Goal: Task Accomplishment & Management: Manage account settings

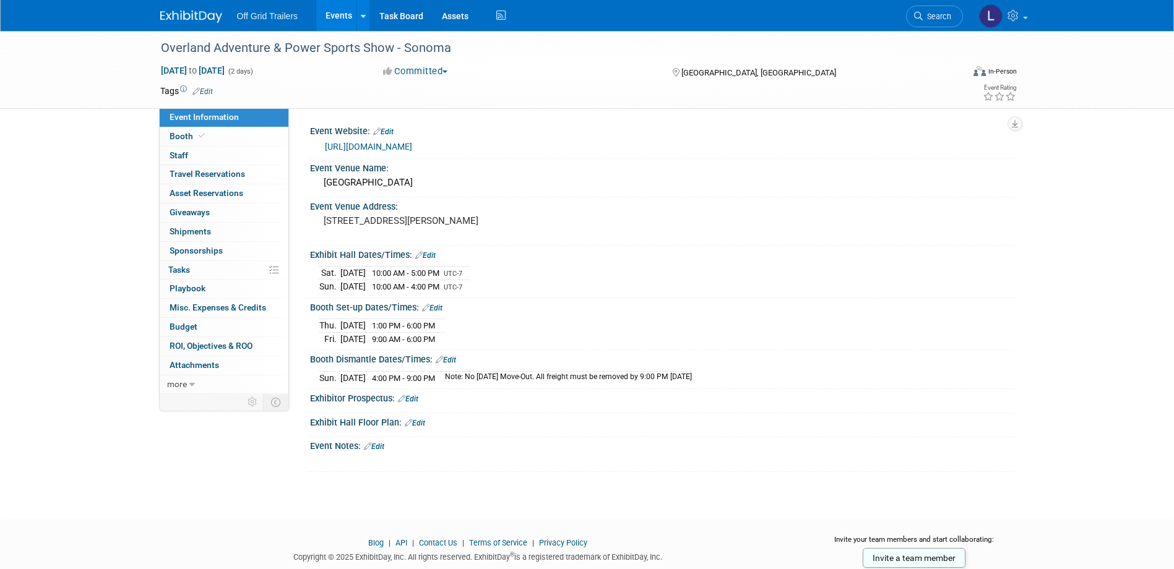
click at [267, 17] on span "Off Grid Trailers" at bounding box center [267, 16] width 61 height 10
click at [210, 11] on img at bounding box center [191, 17] width 62 height 12
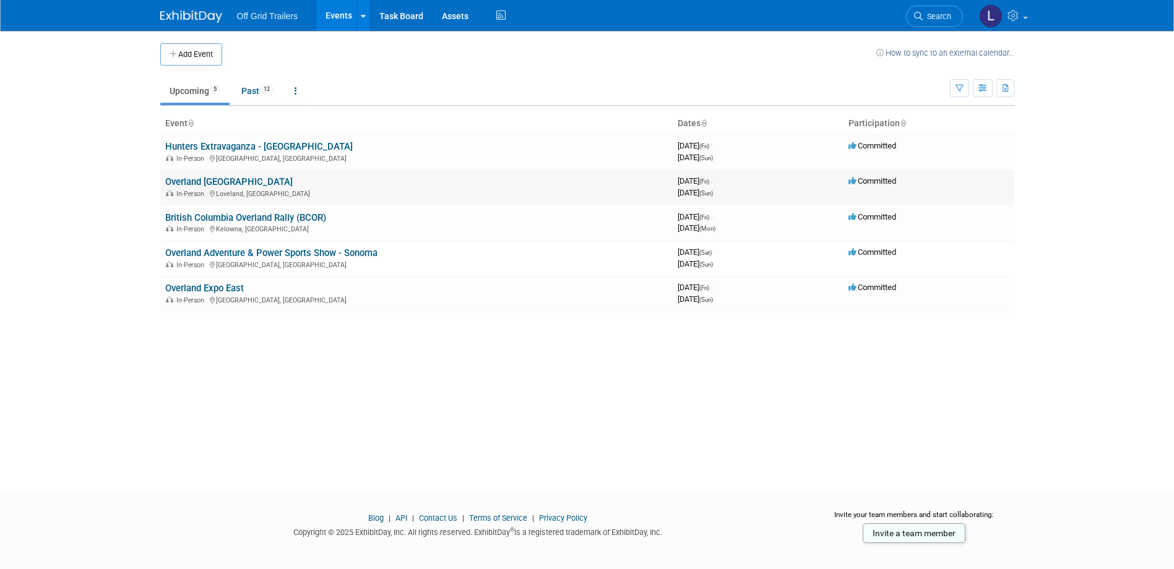
click at [261, 180] on link "Overland [GEOGRAPHIC_DATA]" at bounding box center [228, 181] width 127 height 11
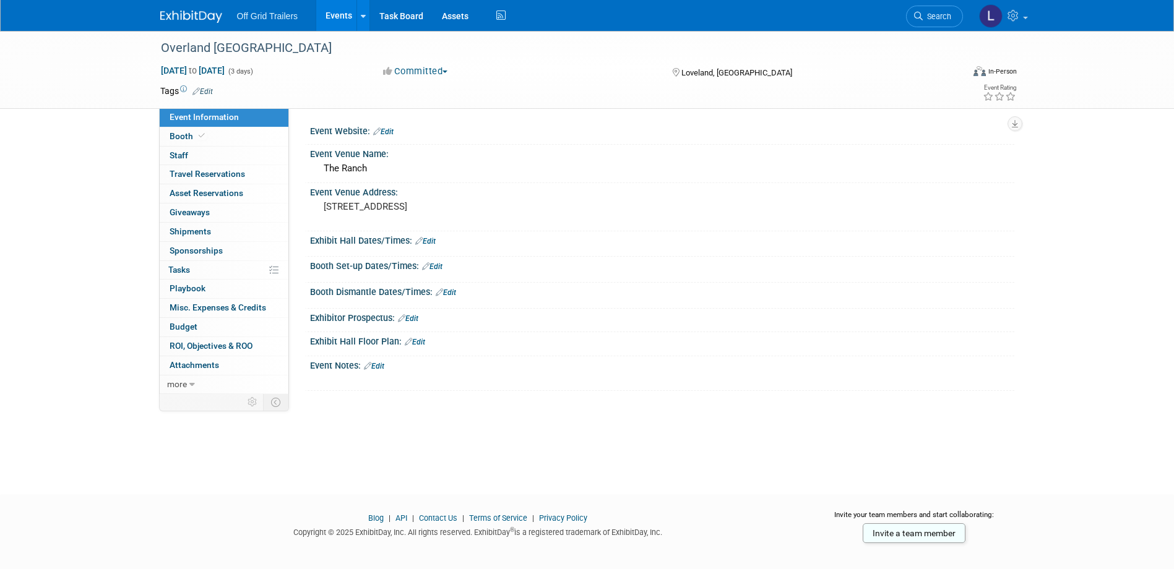
click at [386, 132] on link "Edit" at bounding box center [383, 131] width 20 height 9
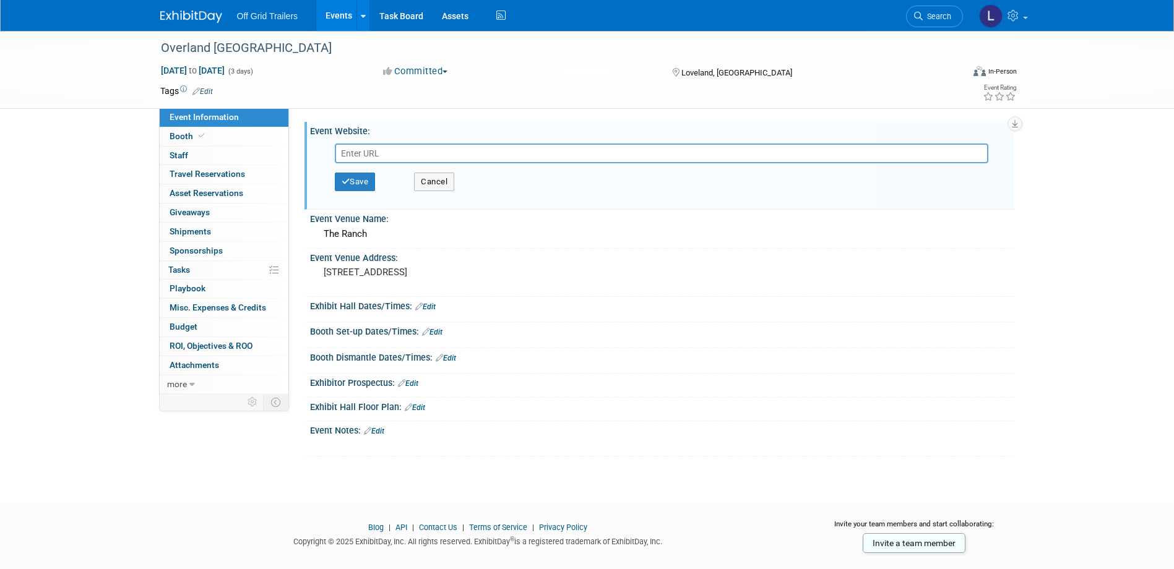
click at [587, 157] on input "text" at bounding box center [661, 154] width 653 height 20
paste input "[URL][DOMAIN_NAME]"
type input "[URL][DOMAIN_NAME]"
click at [374, 184] on button "Save" at bounding box center [355, 182] width 41 height 19
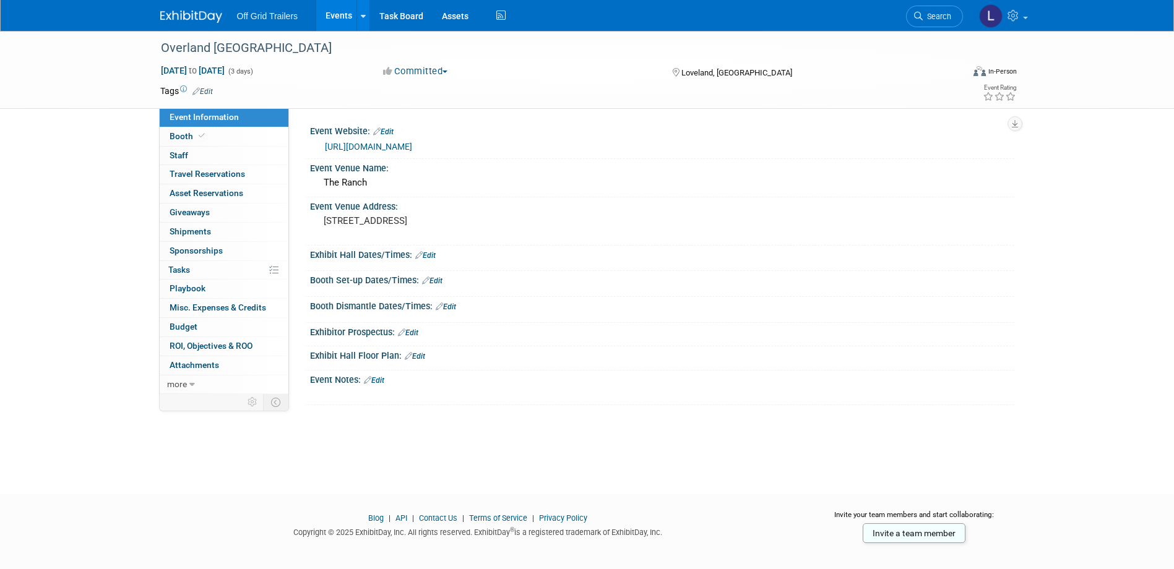
click at [428, 252] on link "Edit" at bounding box center [425, 255] width 20 height 9
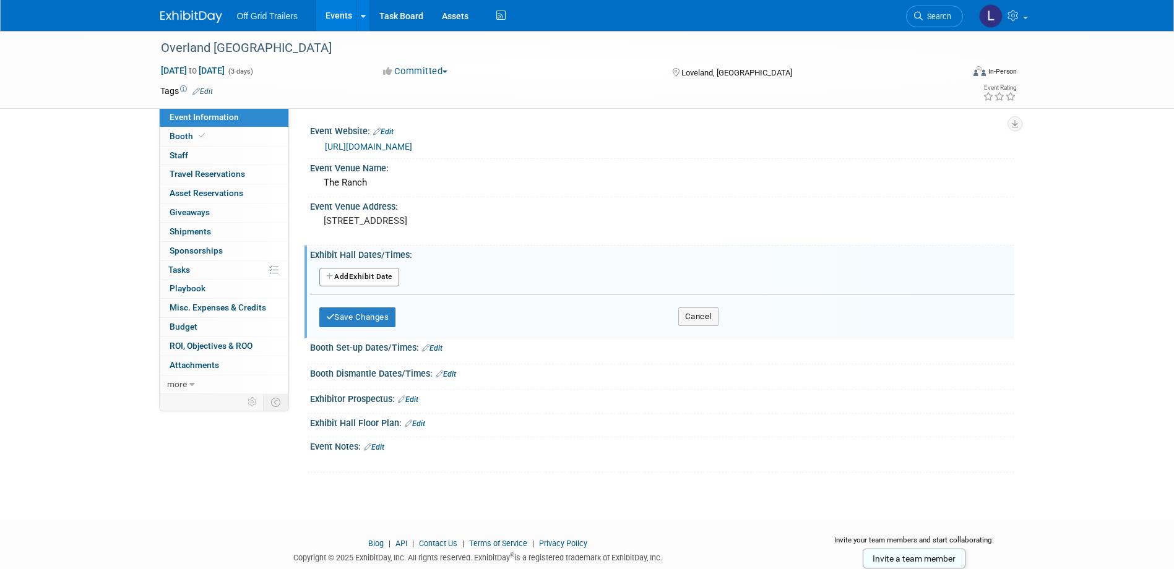
click at [364, 280] on button "Add Another Exhibit Date" at bounding box center [359, 277] width 80 height 19
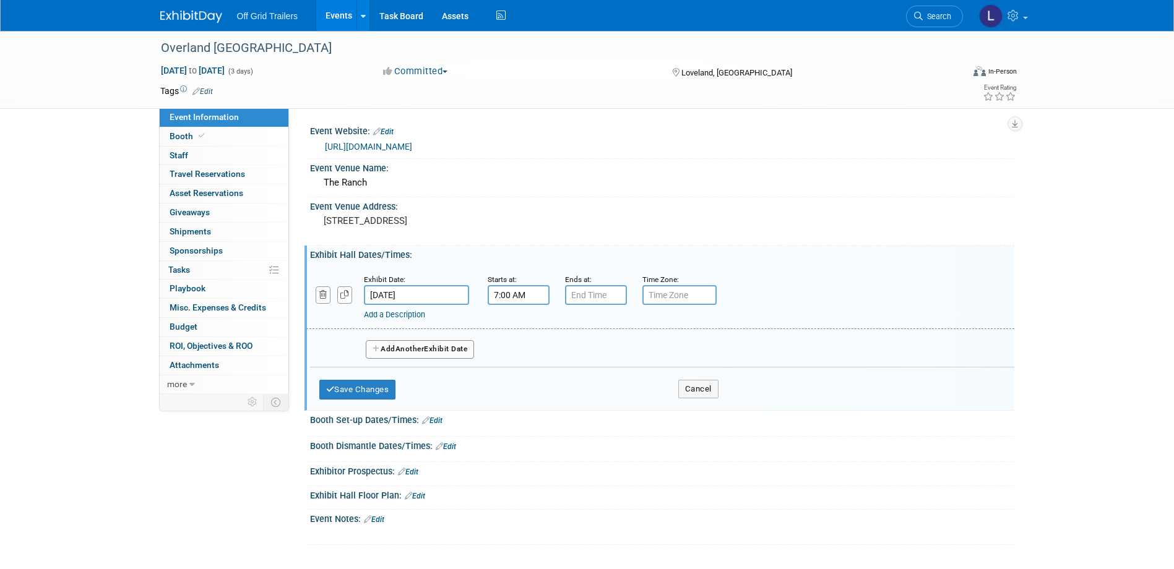
click at [511, 298] on input "7:00 AM" at bounding box center [519, 295] width 62 height 20
click at [517, 332] on span at bounding box center [517, 326] width 22 height 22
type input "8:00 AM"
click at [580, 300] on input "7:00 PM" at bounding box center [596, 295] width 62 height 20
click at [594, 387] on span at bounding box center [594, 380] width 22 height 22
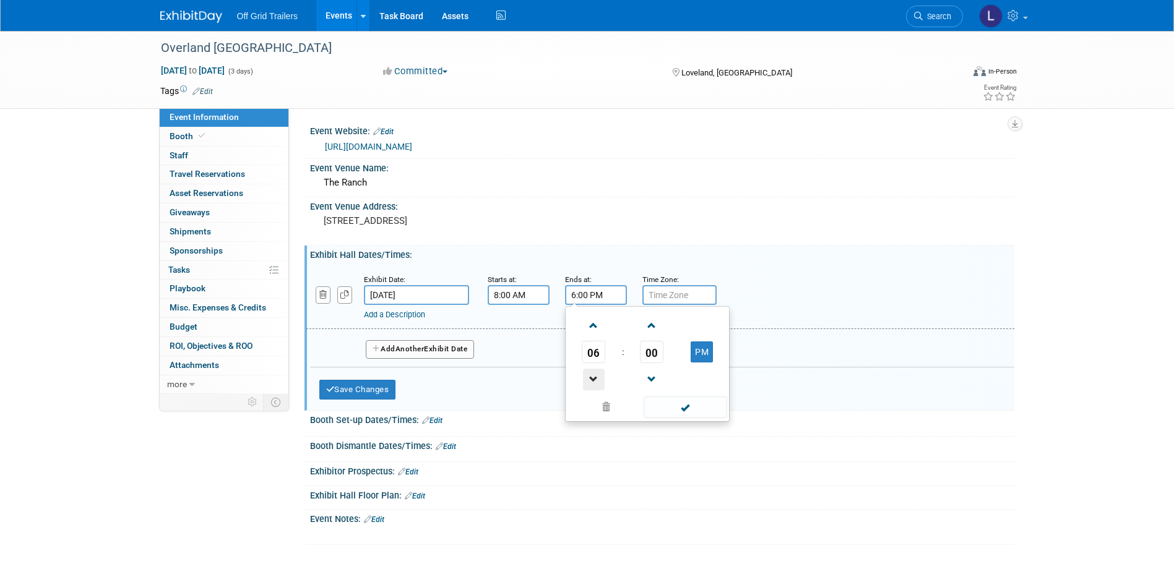
click at [594, 387] on span at bounding box center [594, 380] width 22 height 22
type input "5:00 PM"
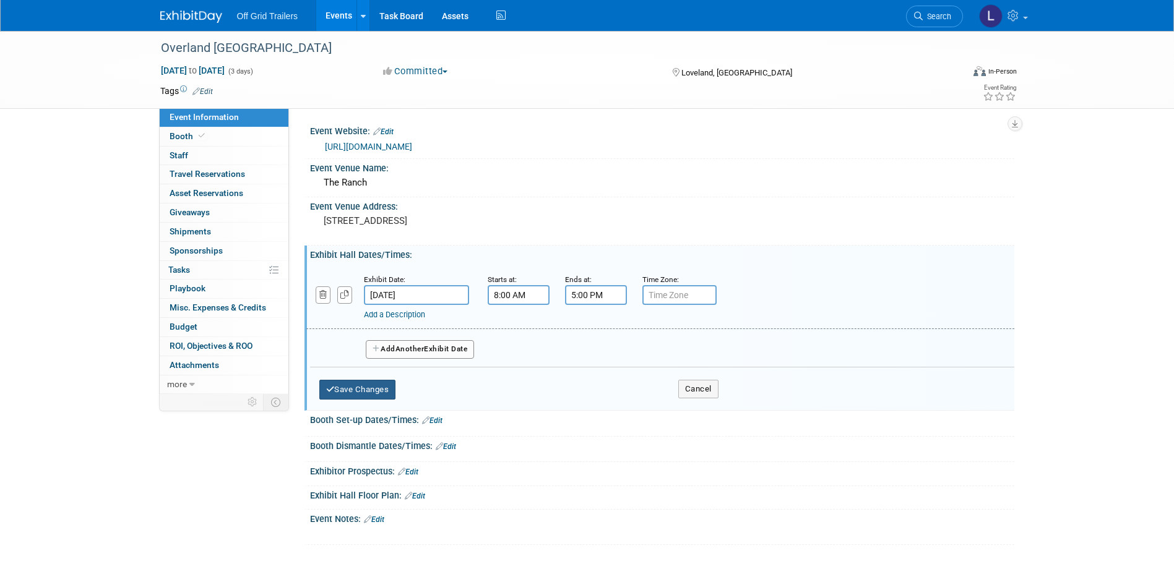
click at [369, 392] on button "Save Changes" at bounding box center [357, 390] width 77 height 20
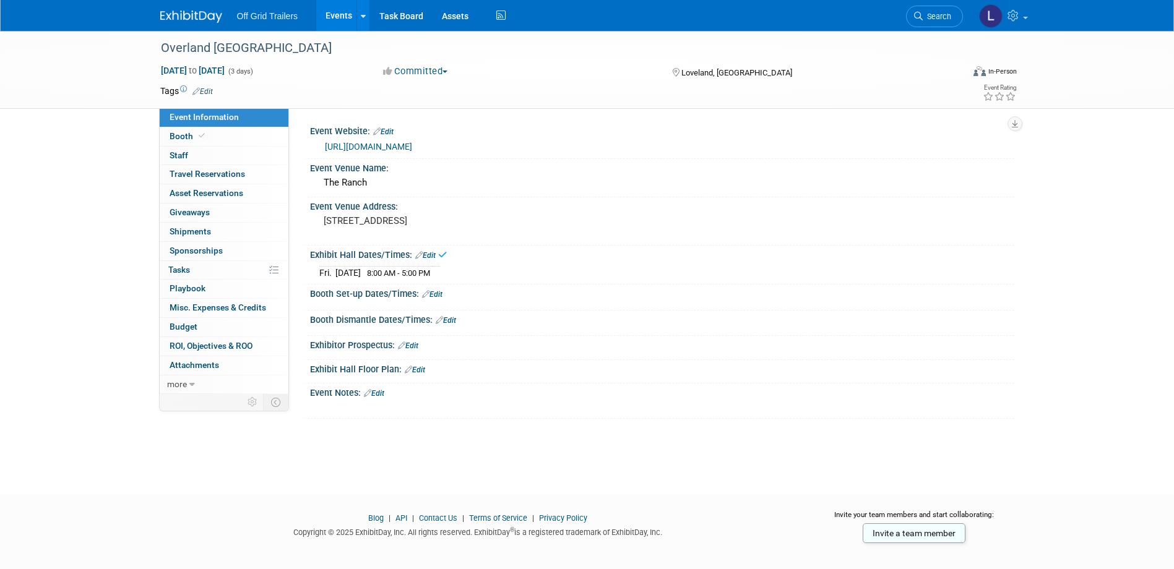
click at [436, 257] on link "Edit" at bounding box center [425, 255] width 20 height 9
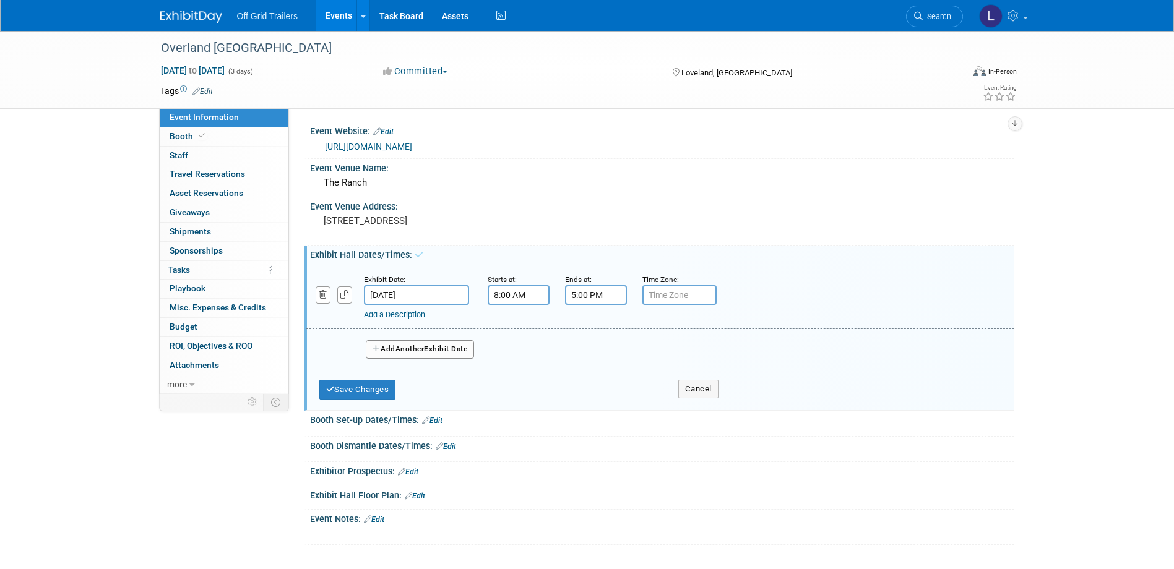
click at [408, 348] on span "Another" at bounding box center [409, 349] width 29 height 9
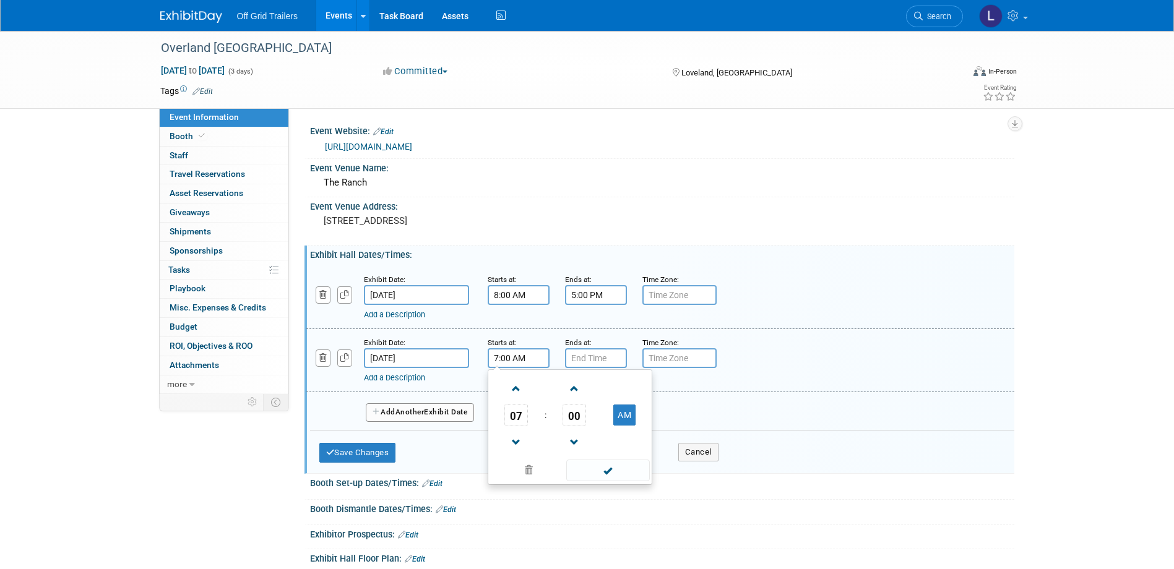
click at [498, 356] on input "7:00 AM" at bounding box center [519, 358] width 62 height 20
click at [511, 395] on span at bounding box center [517, 389] width 22 height 22
type input "8:00 AM"
click at [581, 358] on input "7:00 PM" at bounding box center [596, 358] width 62 height 20
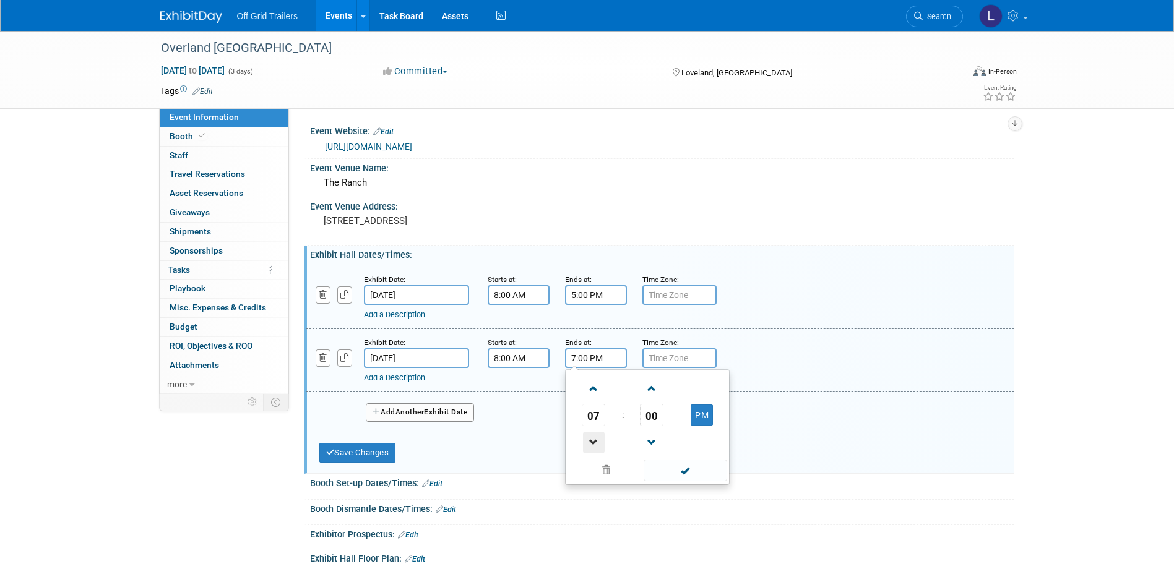
click at [597, 443] on span at bounding box center [594, 443] width 22 height 22
type input "5:00 PM"
drag, startPoint x: 750, startPoint y: 332, endPoint x: 723, endPoint y: 332, distance: 26.6
click at [749, 332] on div "Exhibit Date: [DATE] Starts at: 8:00 AM Ends at: 5:00 PM 05 : 00 PM 12 01 02 03…" at bounding box center [660, 360] width 708 height 63
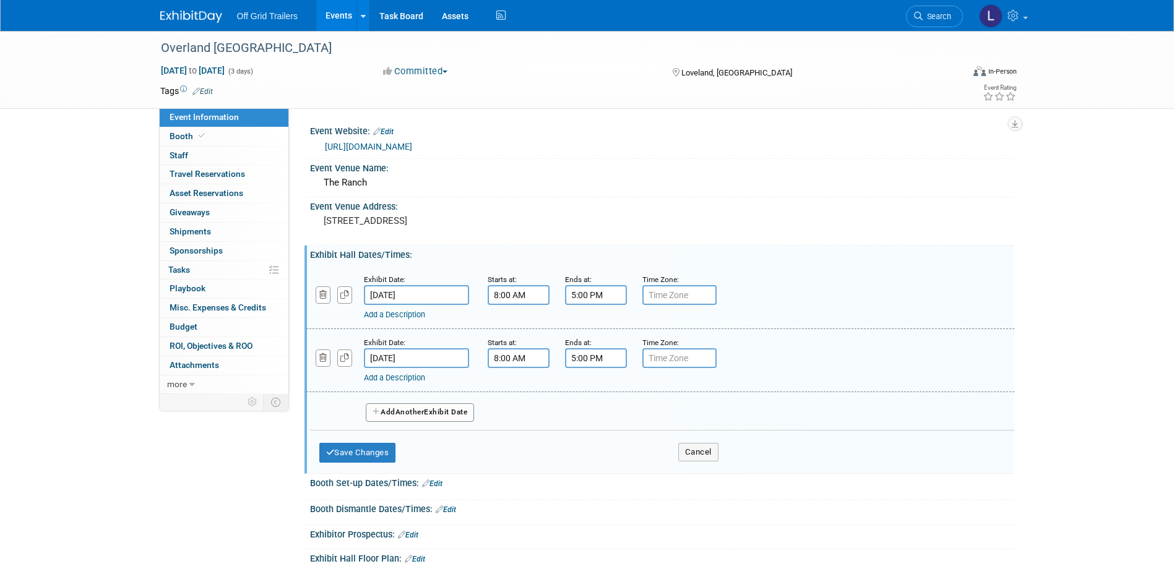
click at [436, 421] on button "Add Another Exhibit Date" at bounding box center [420, 412] width 109 height 19
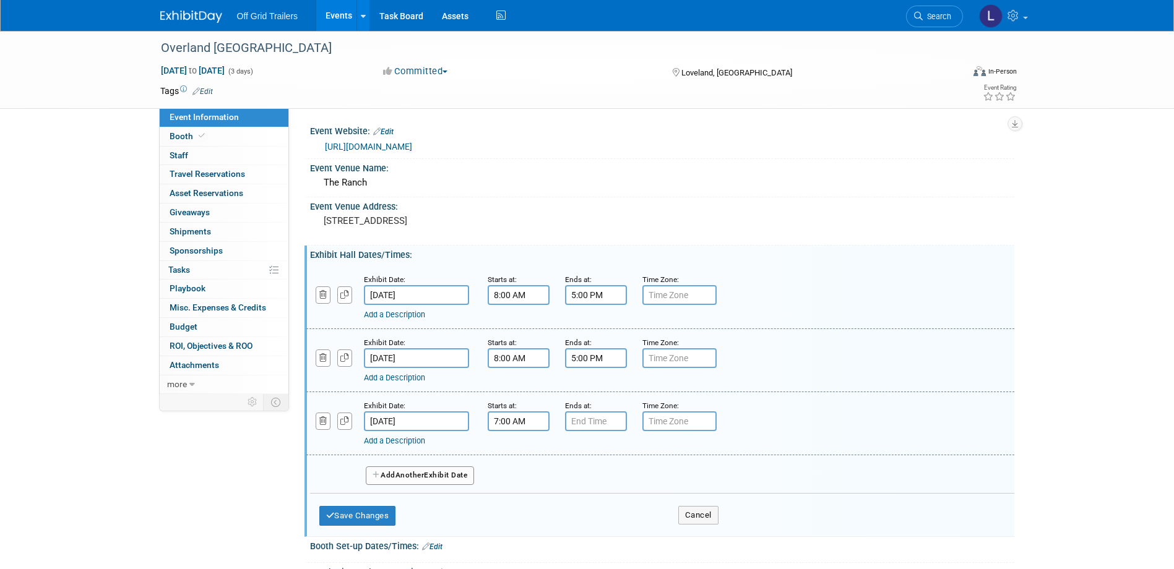
click at [517, 415] on input "7:00 AM" at bounding box center [519, 422] width 62 height 20
click at [518, 444] on span at bounding box center [517, 452] width 22 height 22
type input "9:00 AM"
click at [578, 423] on input "7:00 PM" at bounding box center [596, 422] width 62 height 20
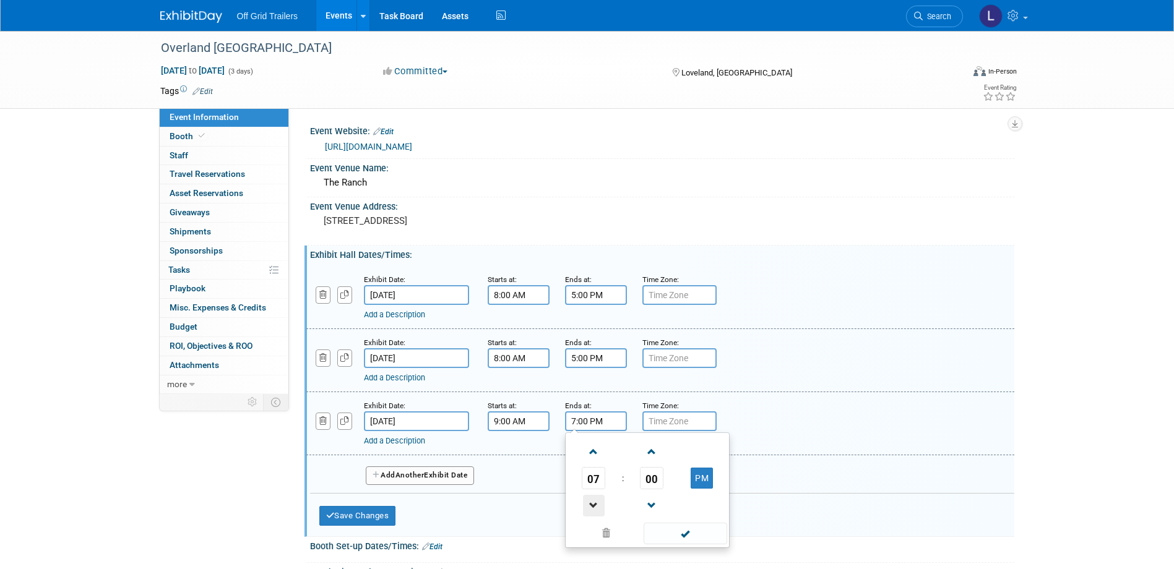
click at [598, 504] on span at bounding box center [594, 506] width 22 height 22
type input "3:00 PM"
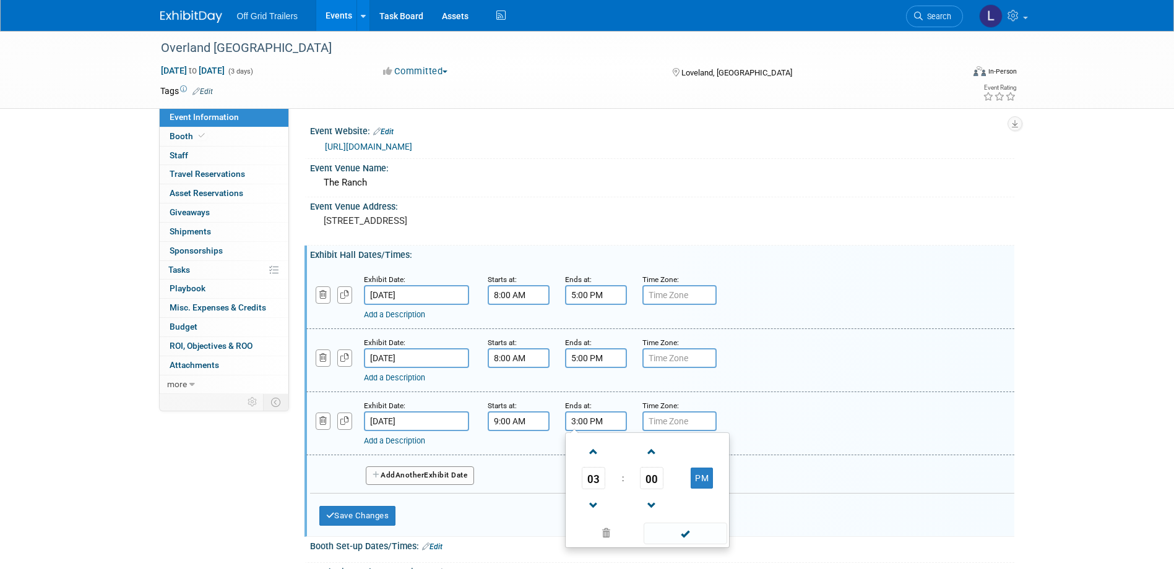
click at [264, 475] on div "Event Information Event Info Booth Booth 0 Staff 0 Staff 0 Travel Reservations …" at bounding box center [587, 351] width 873 height 640
click at [649, 297] on input "text" at bounding box center [679, 295] width 74 height 20
type input "MST"
click at [699, 280] on link "Apply to all" at bounding box center [696, 280] width 33 height 8
type input "MST"
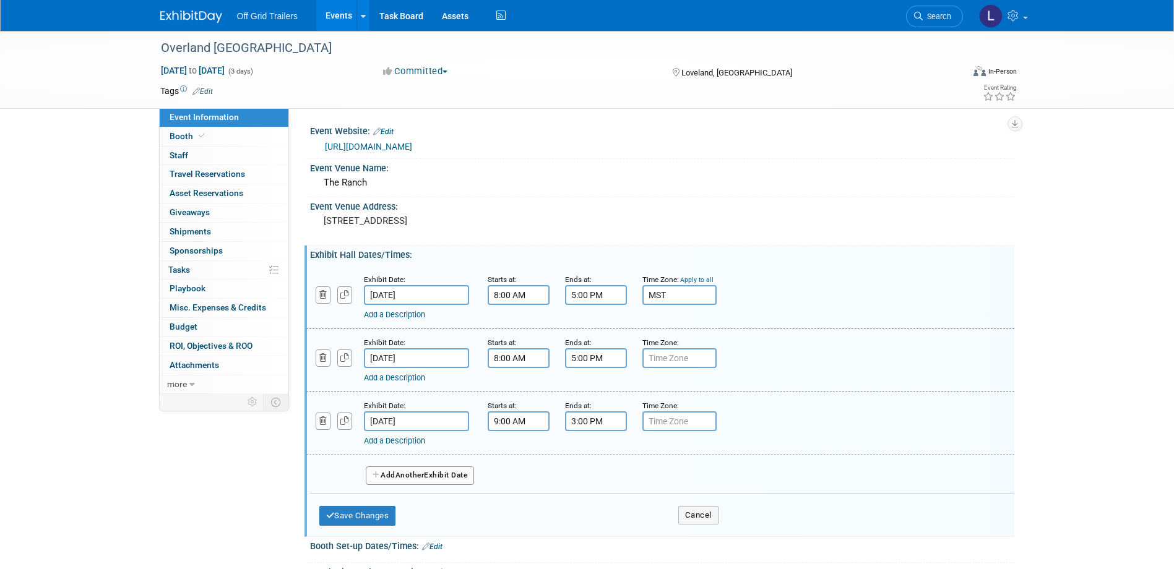
type input "MST"
click at [379, 519] on button "Save Changes" at bounding box center [357, 516] width 77 height 20
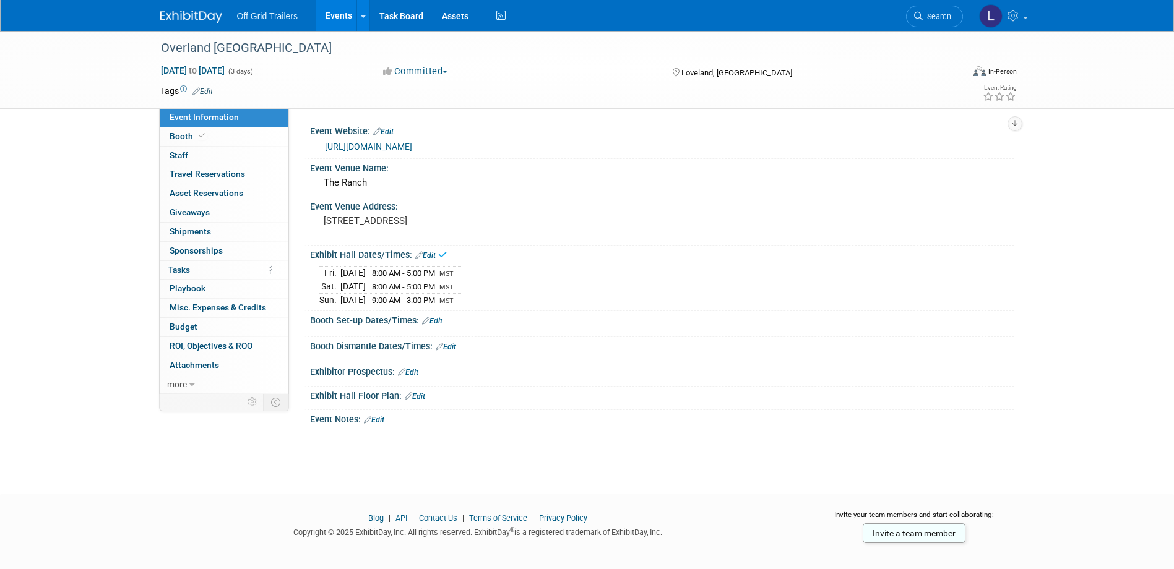
click at [438, 321] on link "Edit" at bounding box center [432, 321] width 20 height 9
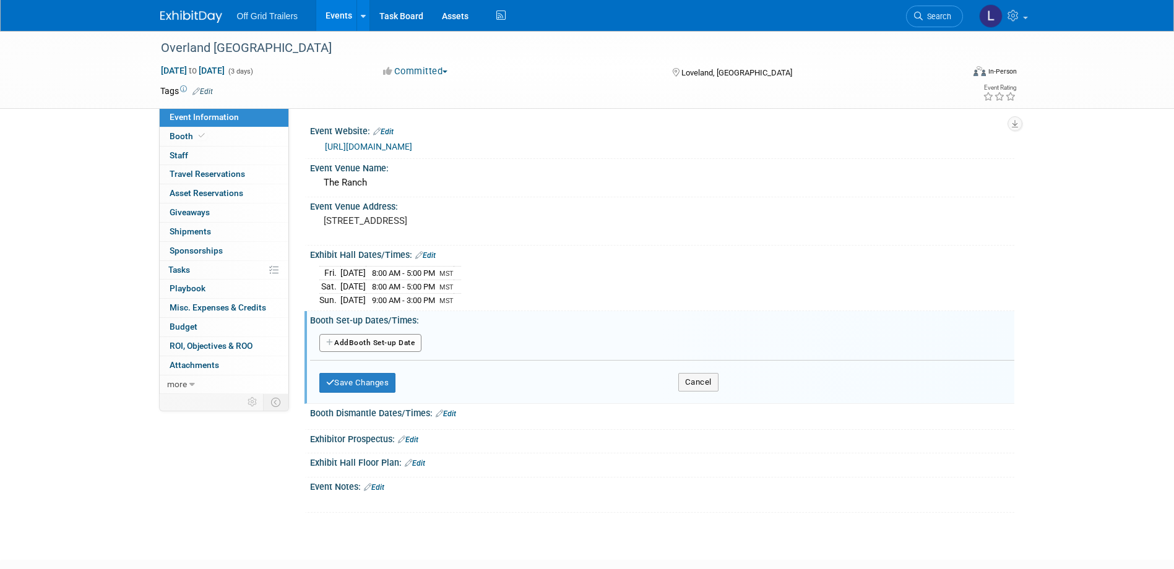
click at [367, 342] on button "Add Another Booth Set-up Date" at bounding box center [370, 343] width 103 height 19
select select "7"
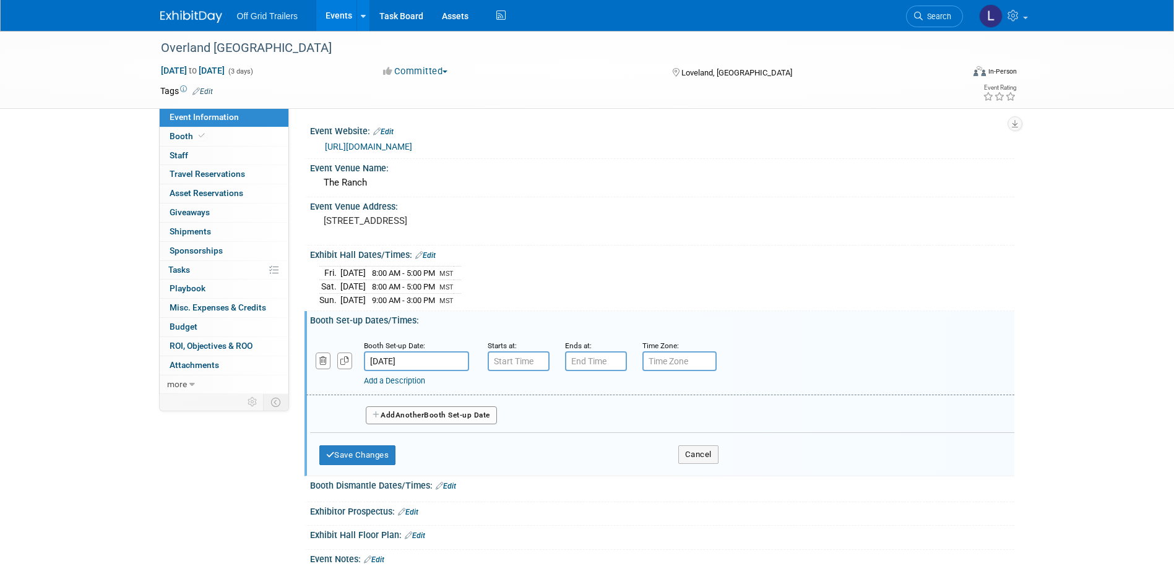
click at [426, 360] on input "[DATE]" at bounding box center [416, 361] width 105 height 20
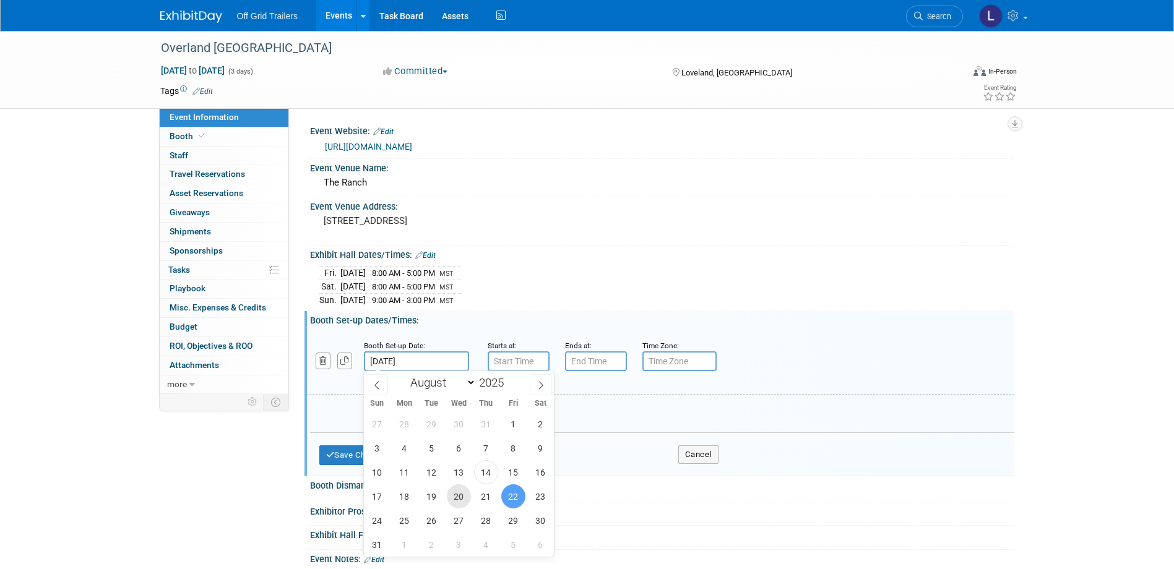
click at [459, 501] on span "20" at bounding box center [459, 497] width 24 height 24
type input "[DATE]"
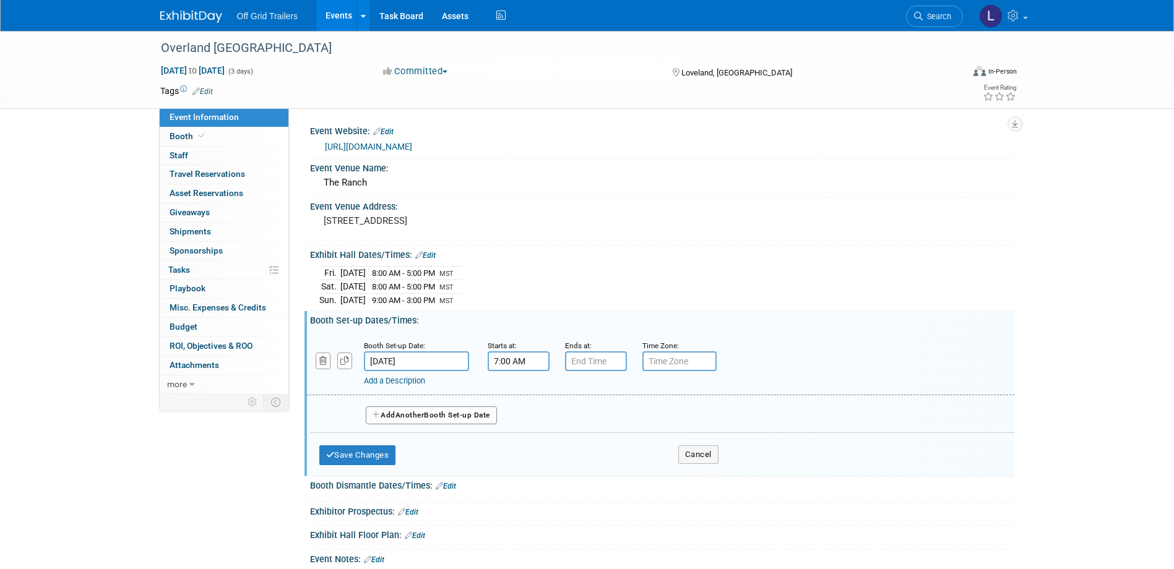
click at [527, 351] on input "7:00 AM" at bounding box center [519, 361] width 62 height 20
click at [520, 390] on span at bounding box center [517, 392] width 22 height 22
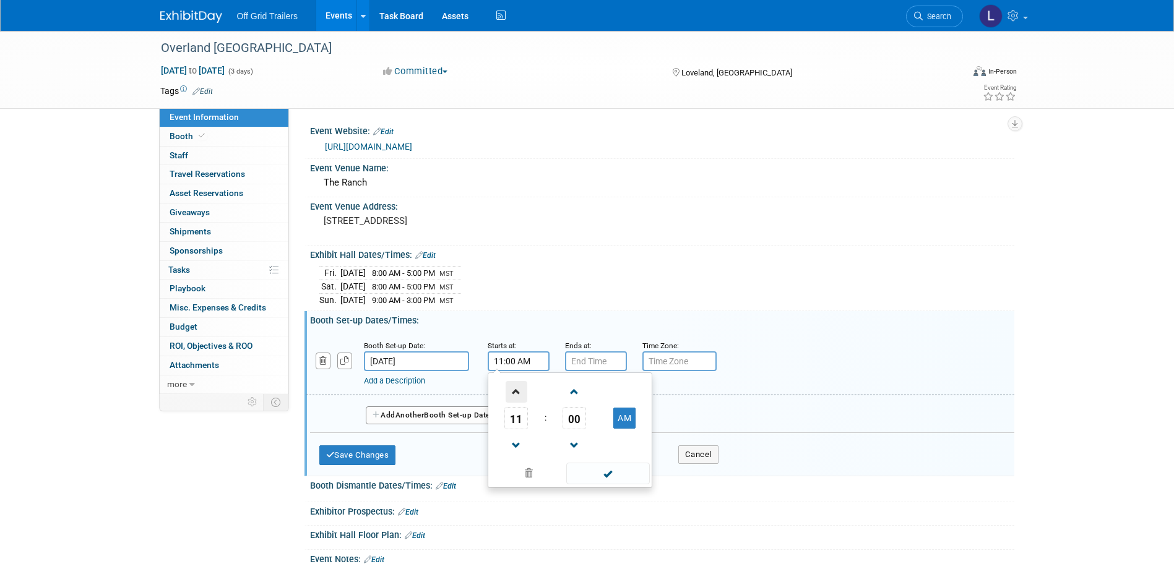
click at [520, 390] on span at bounding box center [517, 392] width 22 height 22
type input "12:00 PM"
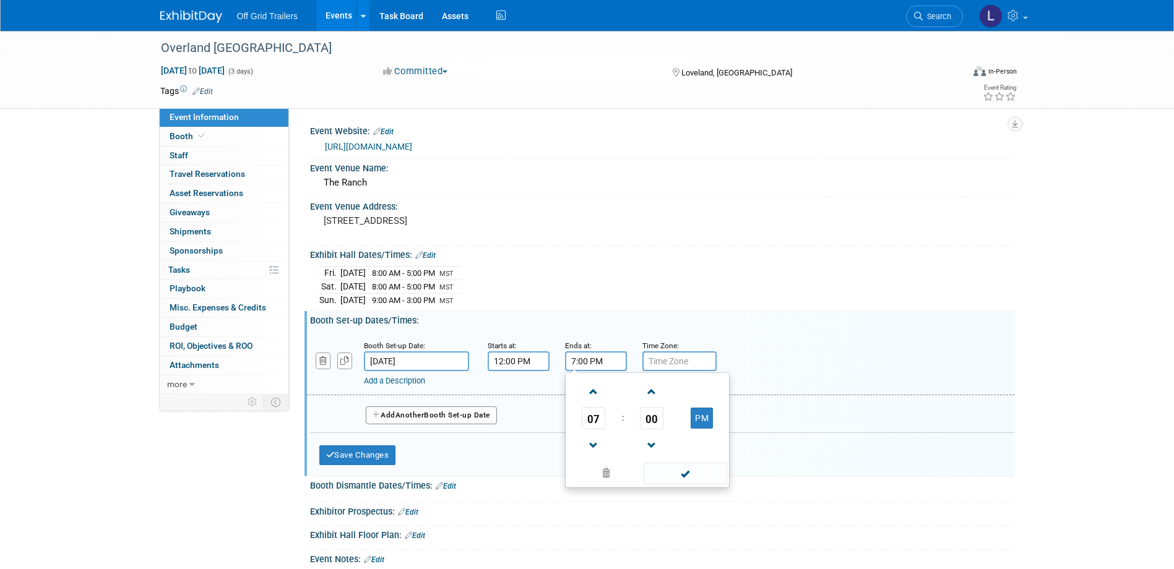
click at [581, 363] on input "7:00 PM" at bounding box center [596, 361] width 62 height 20
click at [598, 453] on span at bounding box center [594, 446] width 22 height 22
type input "6:00 PM"
click at [658, 358] on input "text" at bounding box center [679, 361] width 74 height 20
type input "MST"
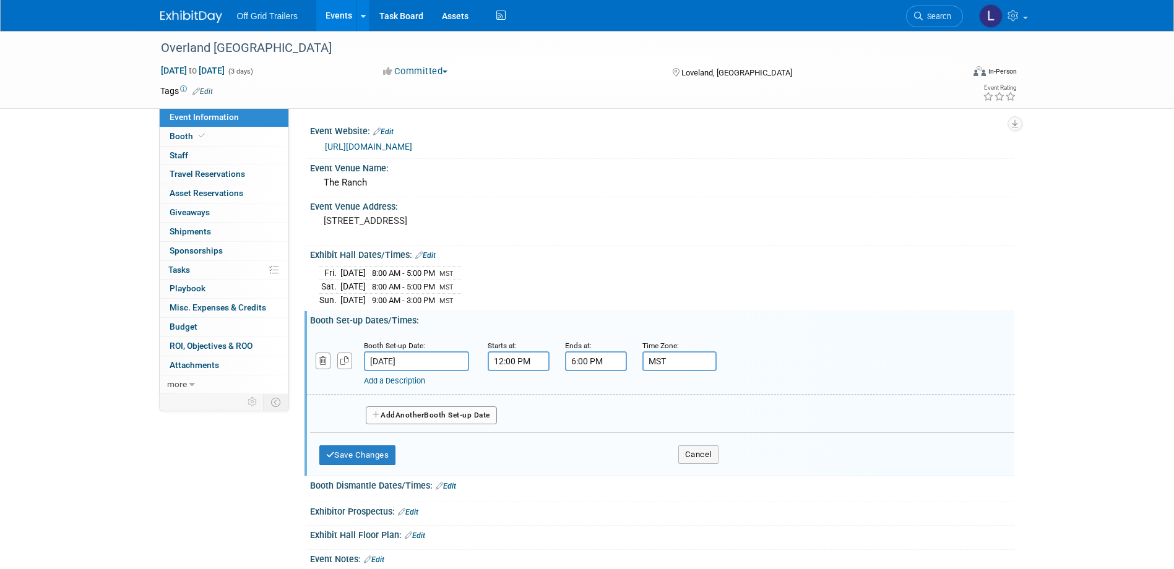
click at [410, 384] on div "Add a Description" at bounding box center [628, 381] width 529 height 11
click at [403, 377] on link "Add a Description" at bounding box center [394, 380] width 61 height 9
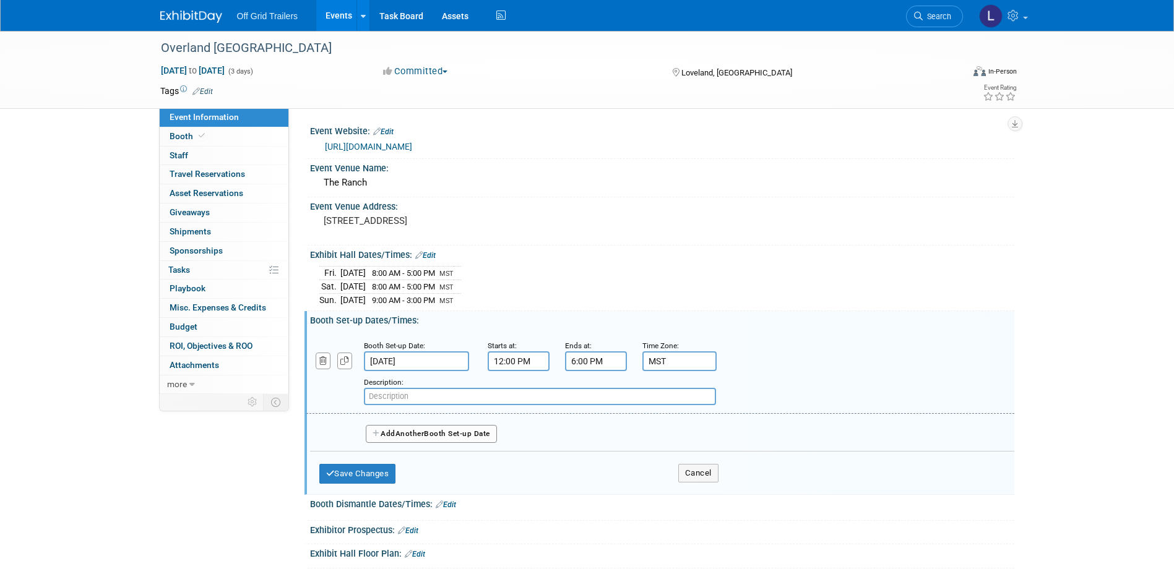
click at [399, 436] on span "Another" at bounding box center [409, 433] width 29 height 9
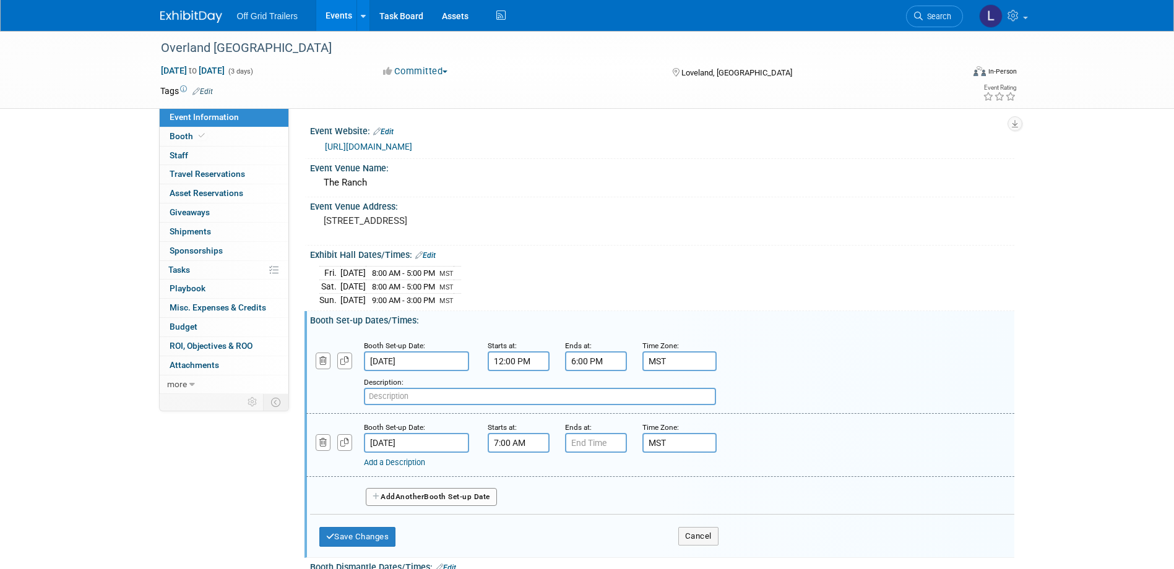
click at [524, 442] on input "7:00 AM" at bounding box center [519, 443] width 62 height 20
click at [521, 519] on span at bounding box center [517, 528] width 22 height 22
click at [515, 473] on span at bounding box center [517, 474] width 22 height 22
type input "8:00 AM"
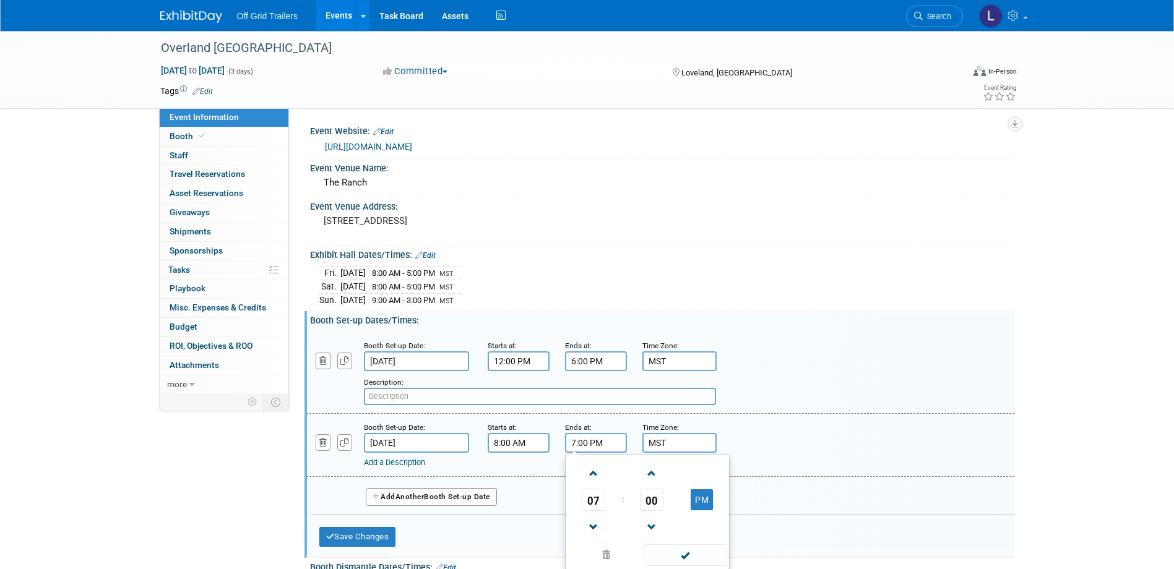
click at [580, 438] on input "7:00 PM" at bounding box center [596, 443] width 62 height 20
click at [598, 527] on span at bounding box center [594, 528] width 22 height 22
type input "6:00 PM"
click at [815, 364] on div "Add a Description Description:" at bounding box center [660, 372] width 726 height 66
click at [376, 537] on button "Save Changes" at bounding box center [357, 537] width 77 height 20
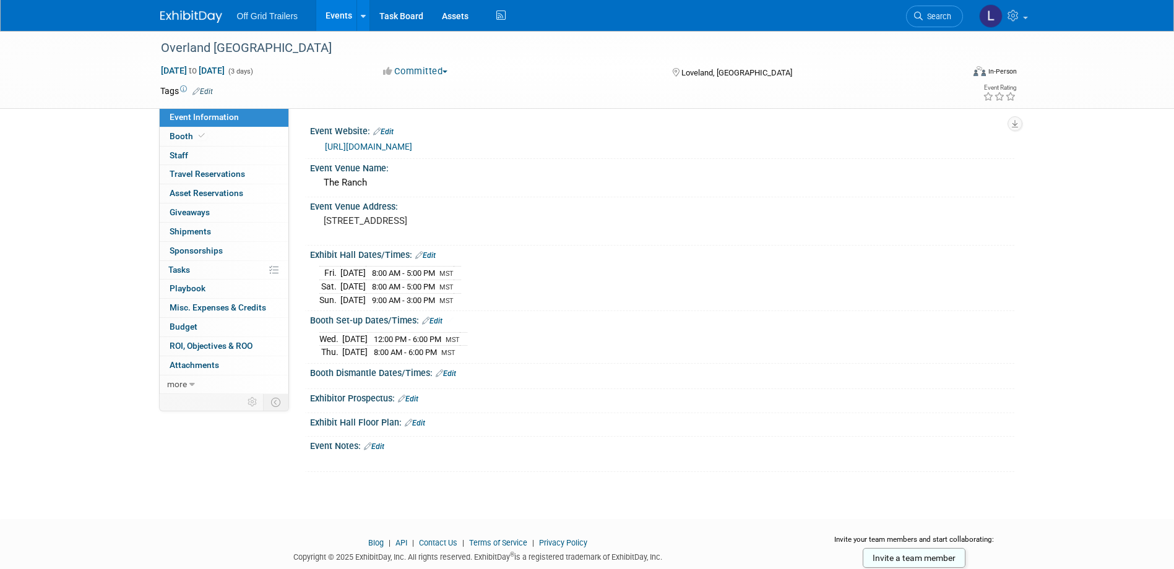
click at [449, 375] on link "Edit" at bounding box center [446, 373] width 20 height 9
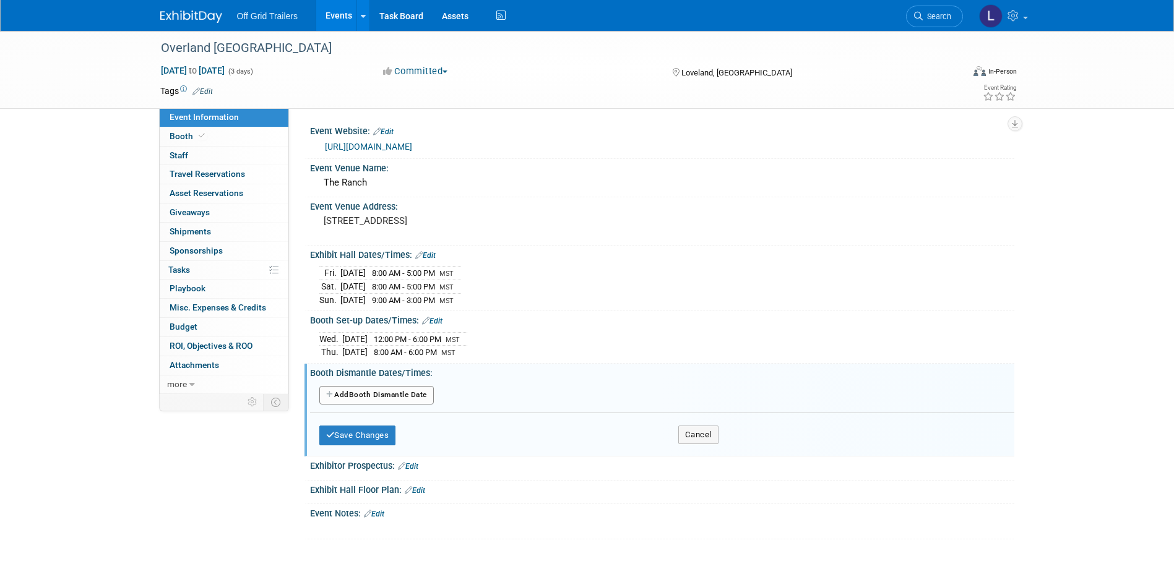
click at [390, 394] on button "Add Another Booth Dismantle Date" at bounding box center [376, 395] width 114 height 19
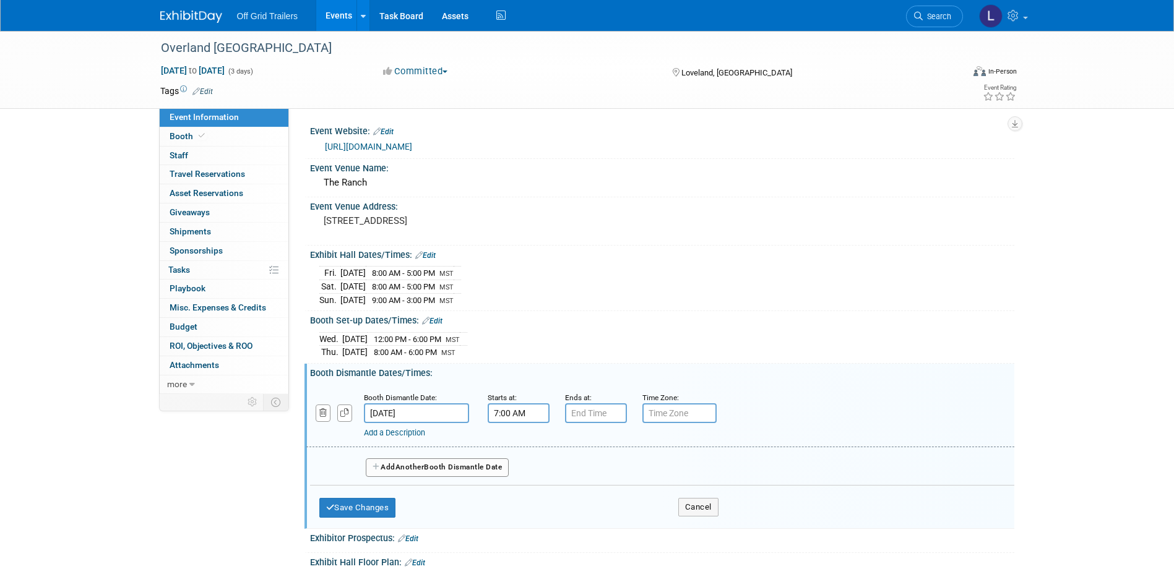
click at [514, 418] on input "7:00 AM" at bounding box center [519, 413] width 62 height 20
click at [519, 483] on link at bounding box center [516, 497] width 24 height 32
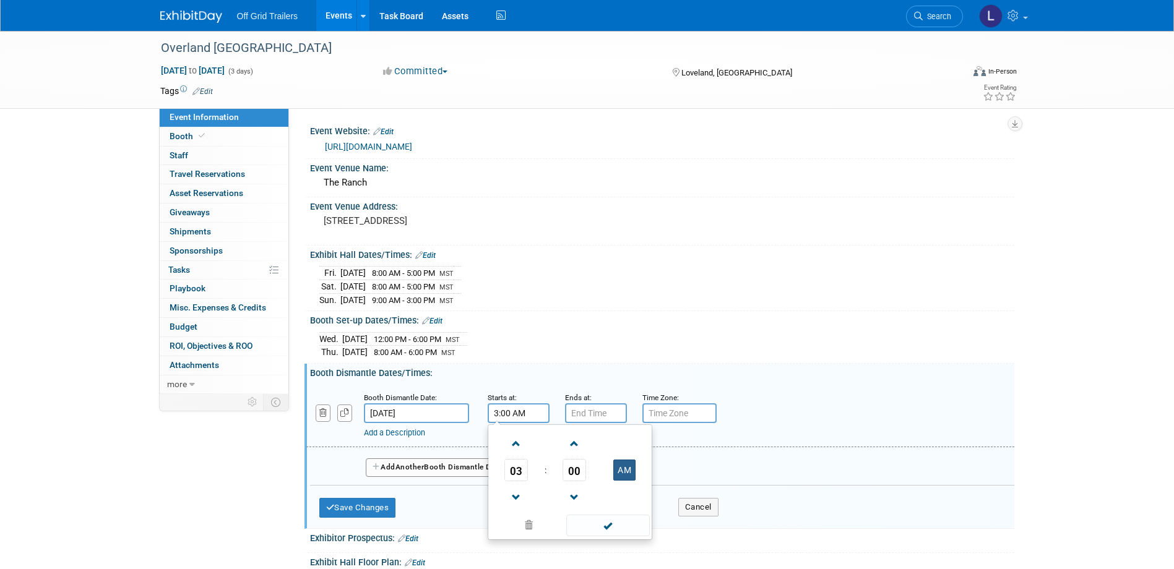
click at [629, 468] on button "AM" at bounding box center [624, 470] width 22 height 21
type input "3:00 PM"
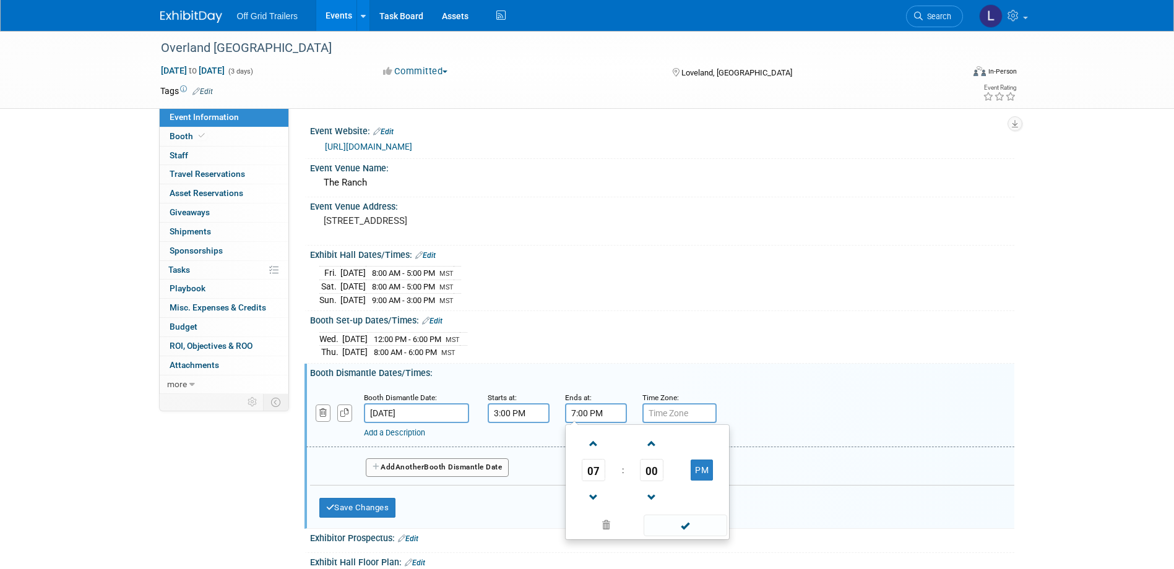
click at [586, 420] on input "7:00 PM" at bounding box center [596, 413] width 62 height 20
click at [597, 440] on span at bounding box center [594, 444] width 22 height 22
type input "9:00 PM"
click at [660, 413] on input "text" at bounding box center [679, 413] width 74 height 20
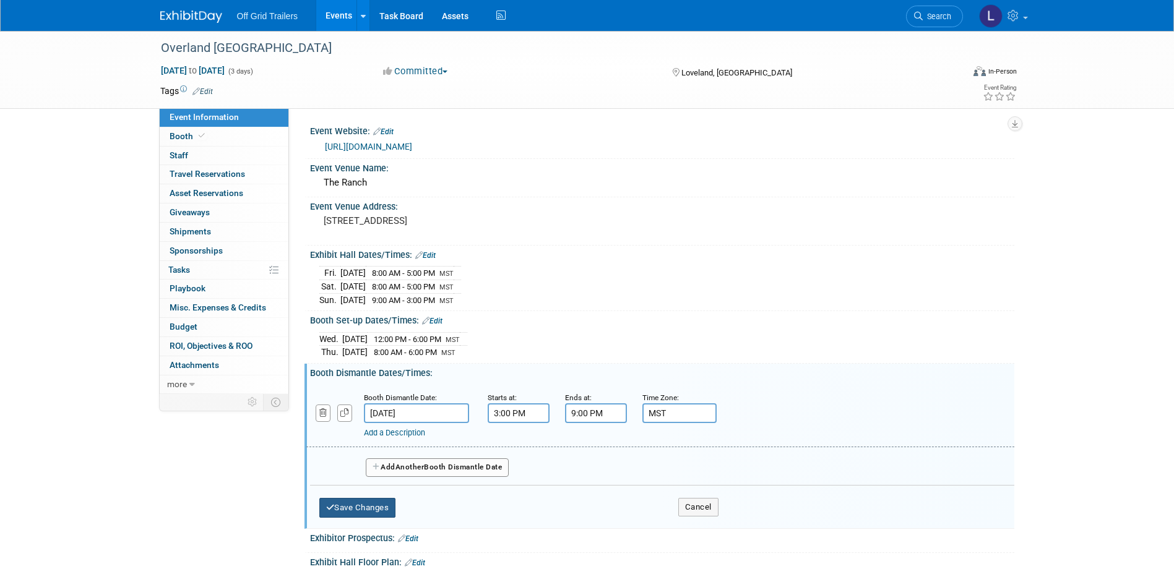
type input "MST"
click at [387, 503] on button "Save Changes" at bounding box center [357, 508] width 77 height 20
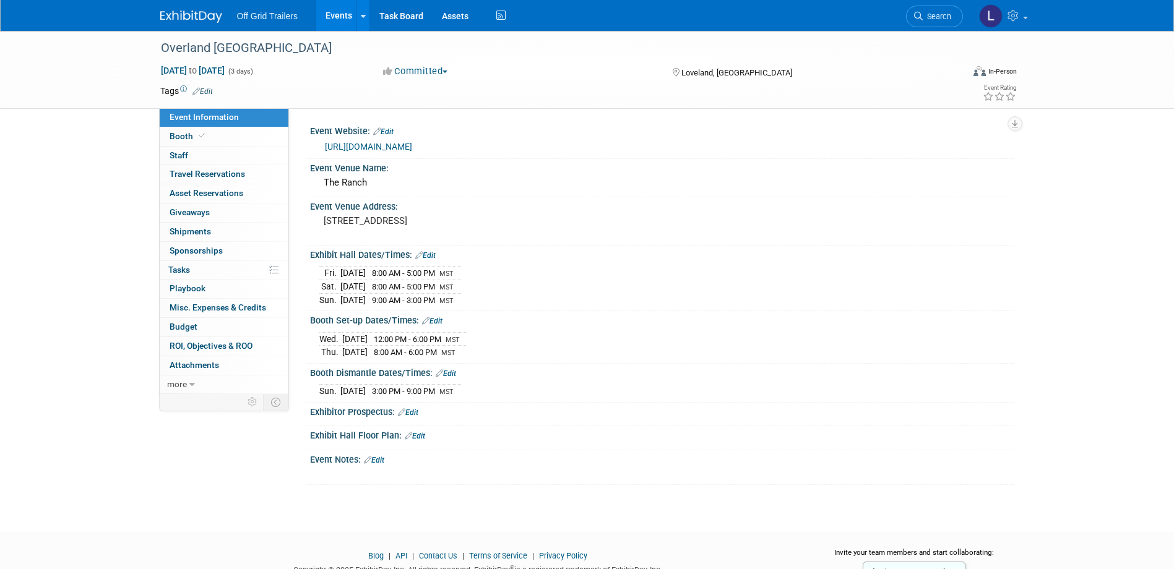
click at [382, 459] on link "Edit" at bounding box center [374, 460] width 20 height 9
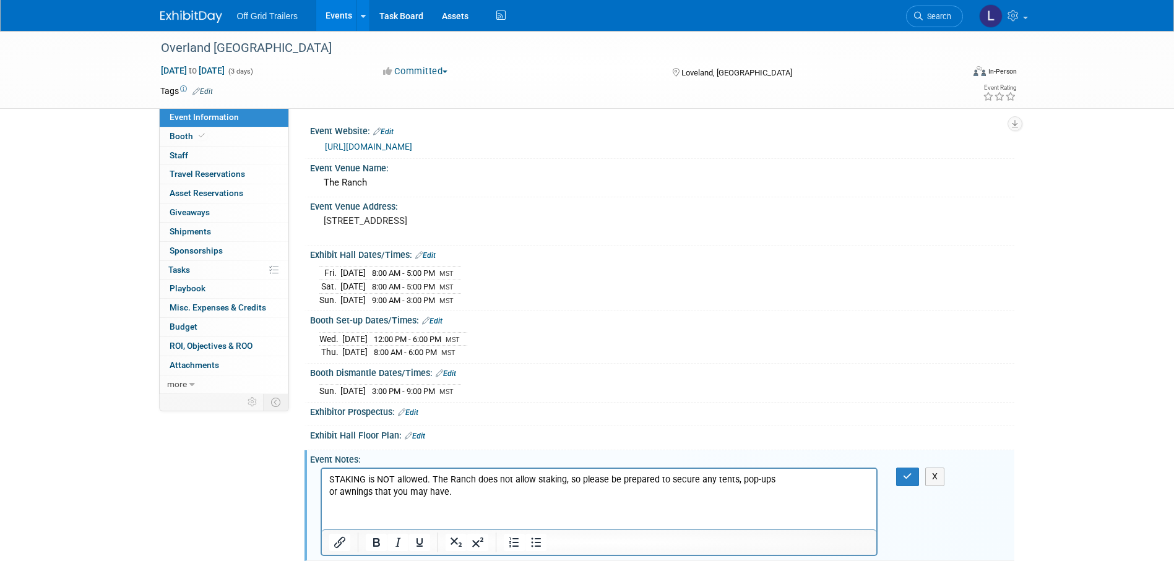
click at [457, 497] on p "STAKING is NOT allowed. The Ranch does not allow staking, so please be prepared…" at bounding box center [599, 486] width 541 height 25
click at [451, 499] on html "STAKING is NOT allowed. The Ranch does not allow staking, so please be prepared…" at bounding box center [598, 484] width 555 height 30
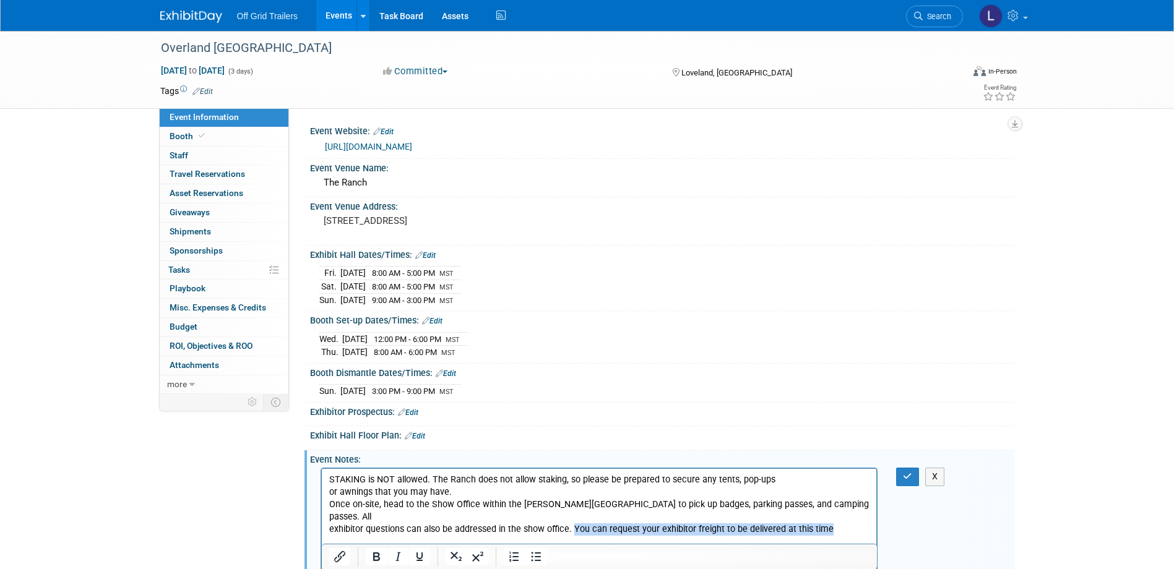
drag, startPoint x: 791, startPoint y: 519, endPoint x: 572, endPoint y: 522, distance: 219.7
click at [572, 522] on p "Once on-site, head to the Show Office within the [PERSON_NAME][GEOGRAPHIC_DATA]…" at bounding box center [599, 517] width 541 height 37
click at [611, 514] on p "Once on-site, head to the Show Office within the [PERSON_NAME][GEOGRAPHIC_DATA]…" at bounding box center [599, 517] width 541 height 37
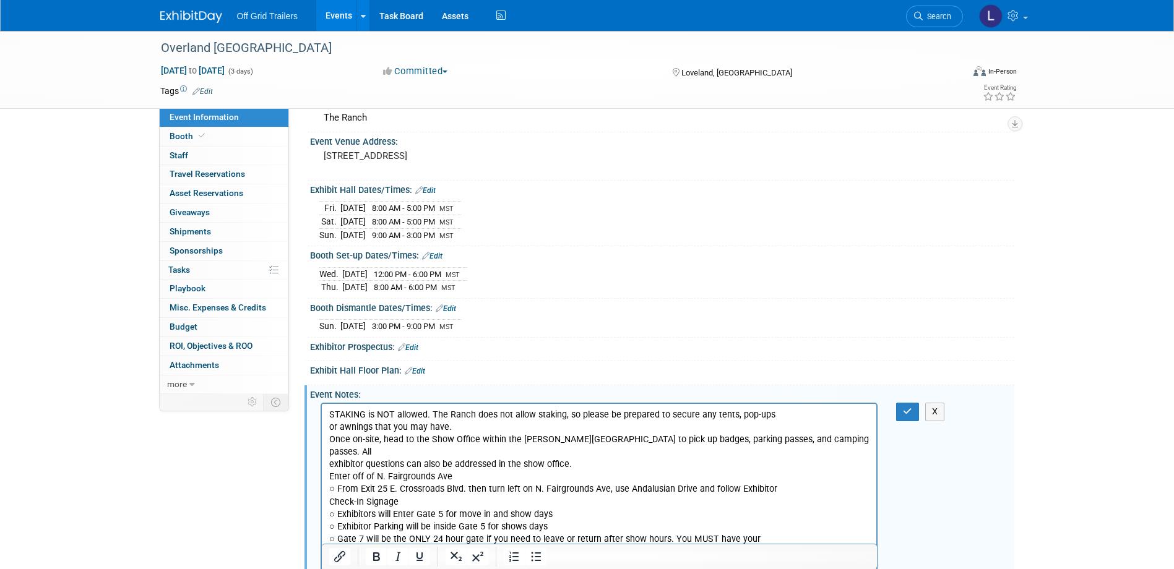
click at [571, 427] on p "STAKING is NOT allowed. The Ranch does not allow staking, so please be prepared…" at bounding box center [599, 421] width 541 height 25
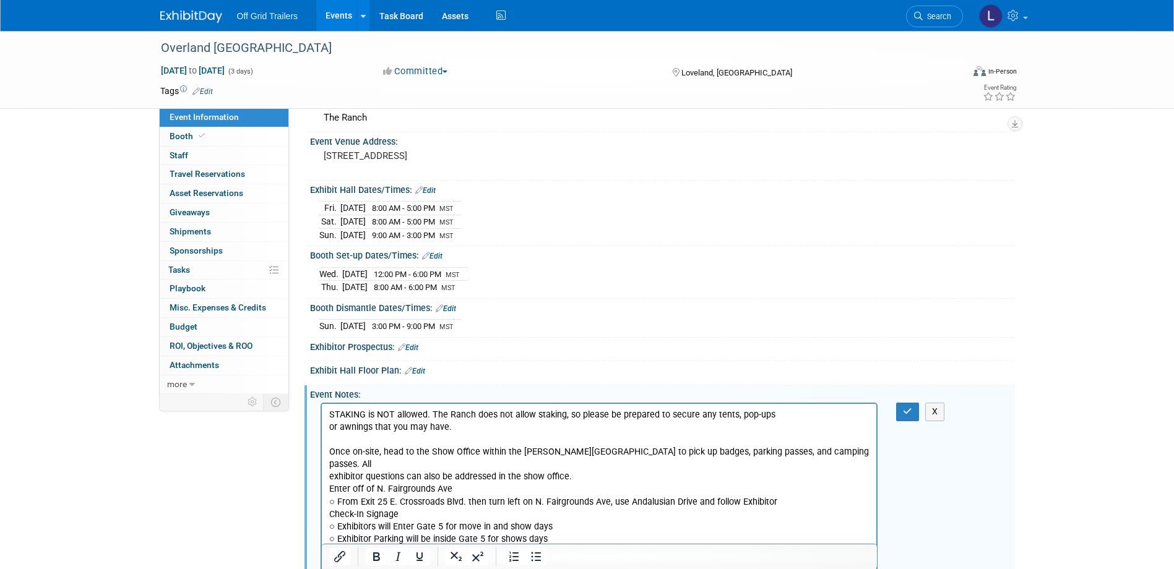
click at [580, 464] on p "Once on-site, head to the Show Office within the [PERSON_NAME][GEOGRAPHIC_DATA]…" at bounding box center [599, 464] width 541 height 37
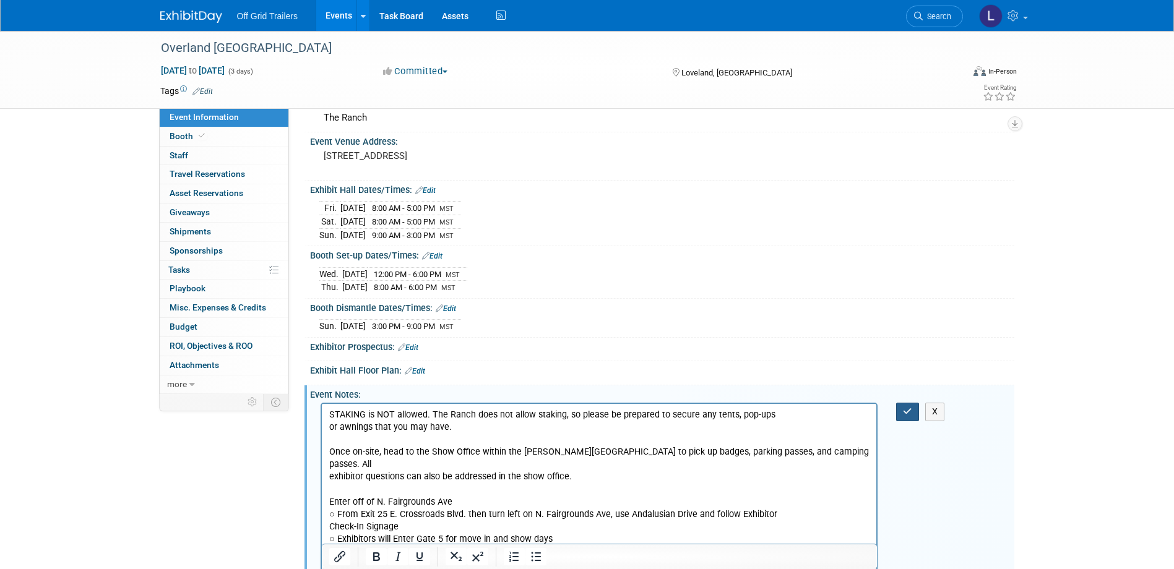
drag, startPoint x: 909, startPoint y: 403, endPoint x: 872, endPoint y: 401, distance: 37.2
click at [909, 403] on button "button" at bounding box center [907, 412] width 23 height 18
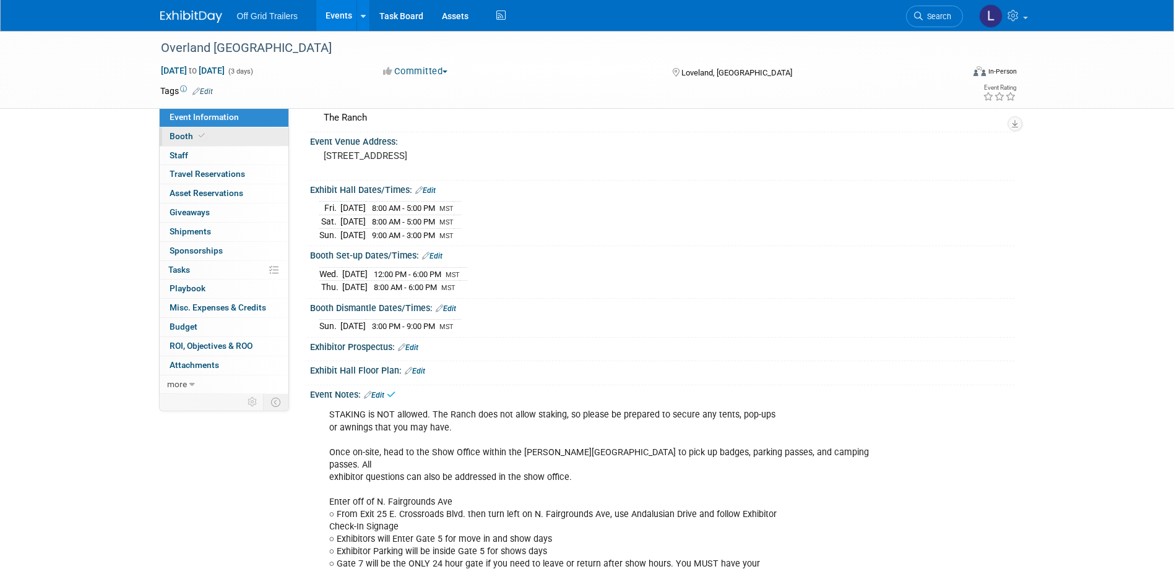
click at [204, 136] on span at bounding box center [201, 135] width 11 height 9
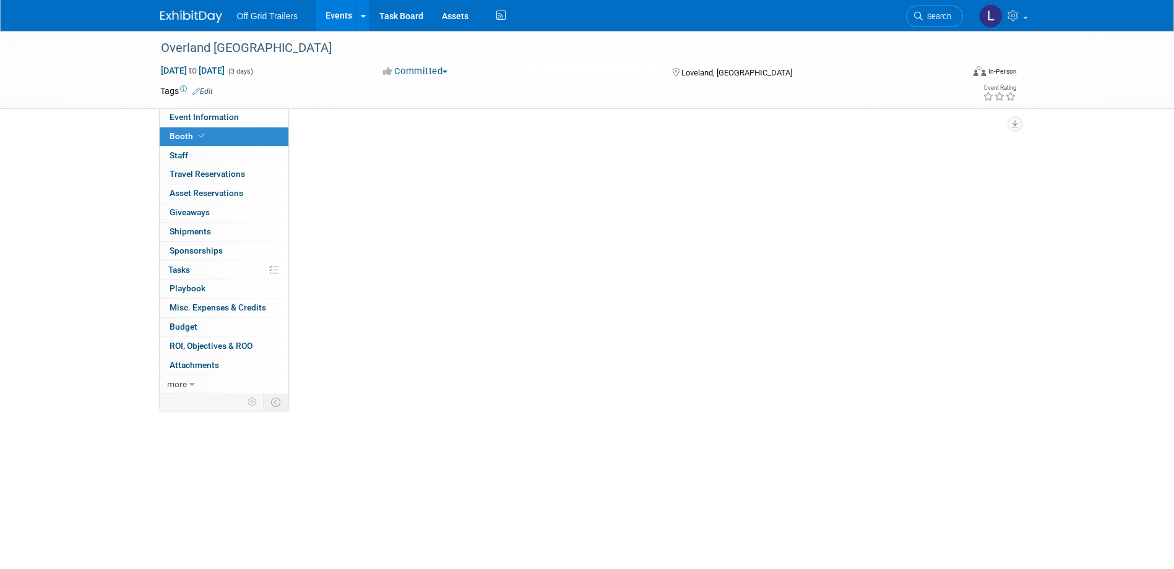
scroll to position [0, 0]
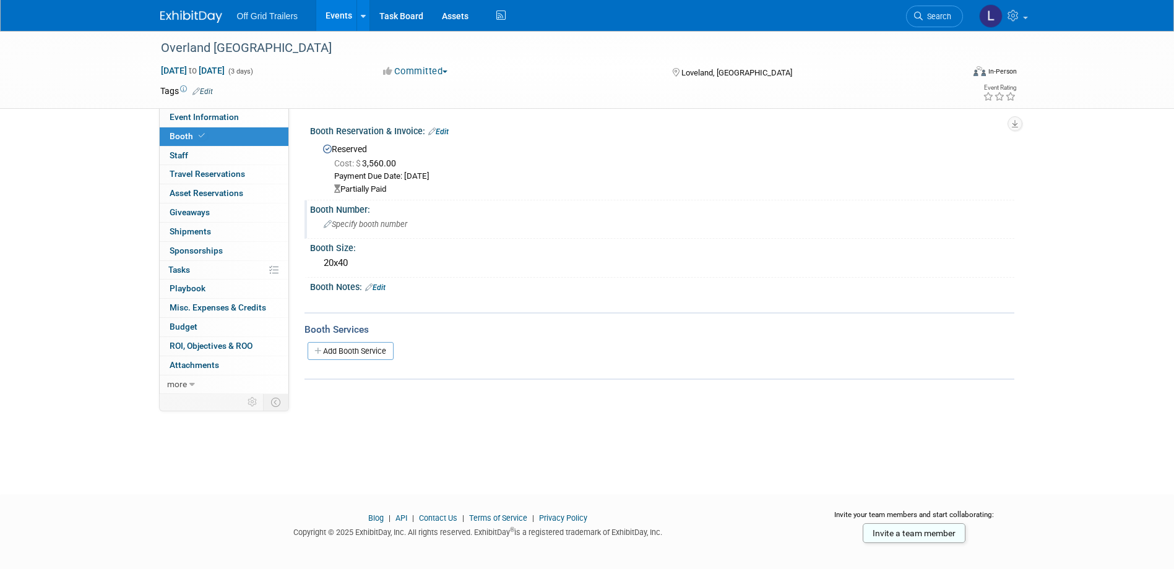
click at [345, 225] on span "Specify booth number" at bounding box center [366, 224] width 84 height 9
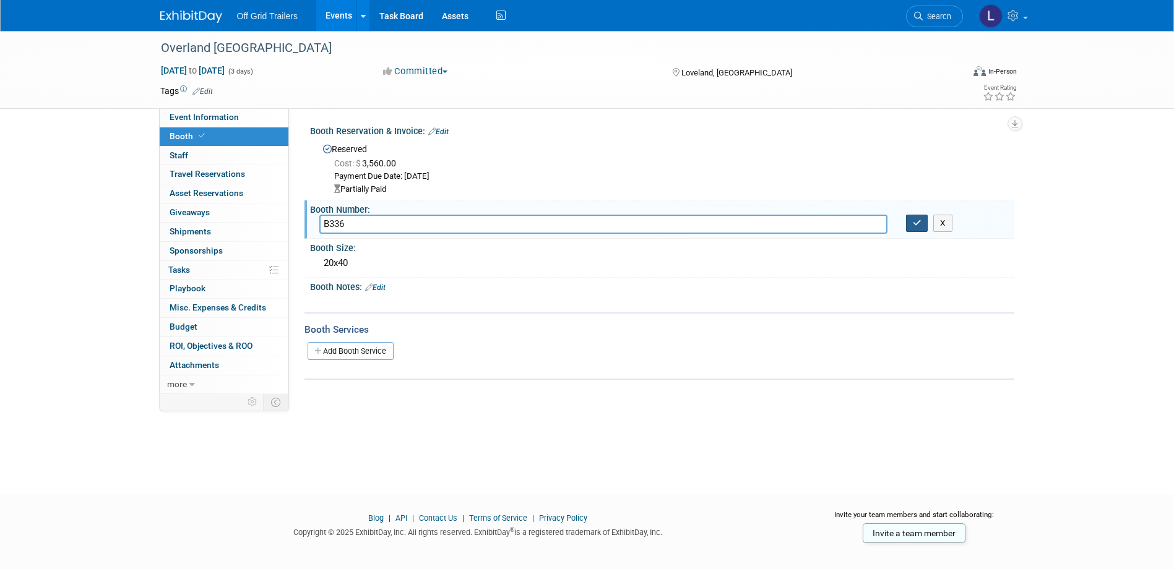
type input "B336"
click at [913, 227] on icon "button" at bounding box center [917, 223] width 9 height 8
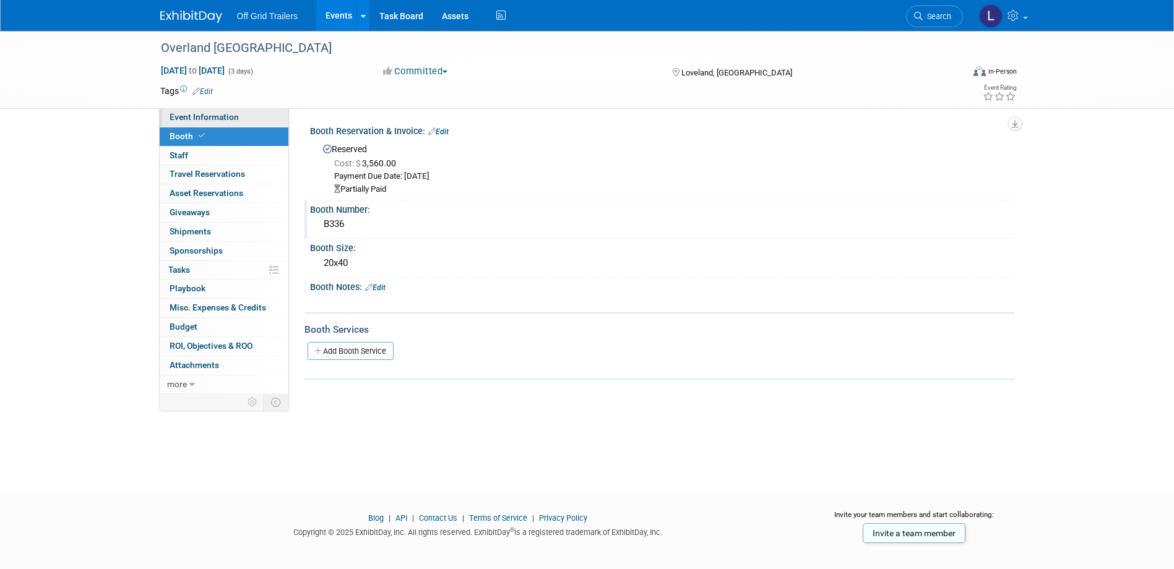
click at [194, 123] on link "Event Information" at bounding box center [224, 117] width 129 height 19
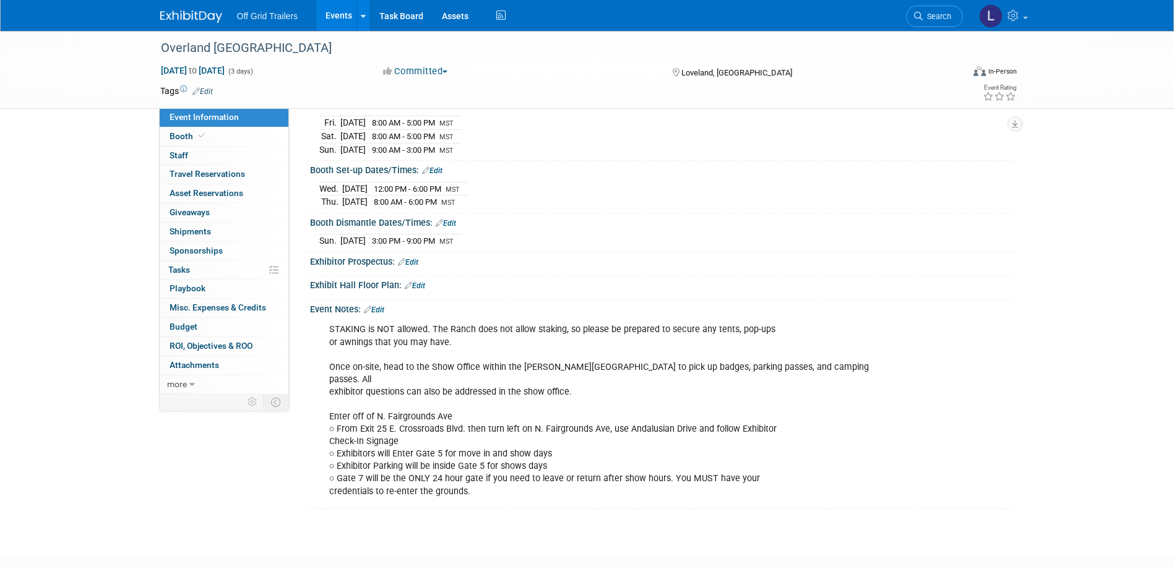
scroll to position [209, 0]
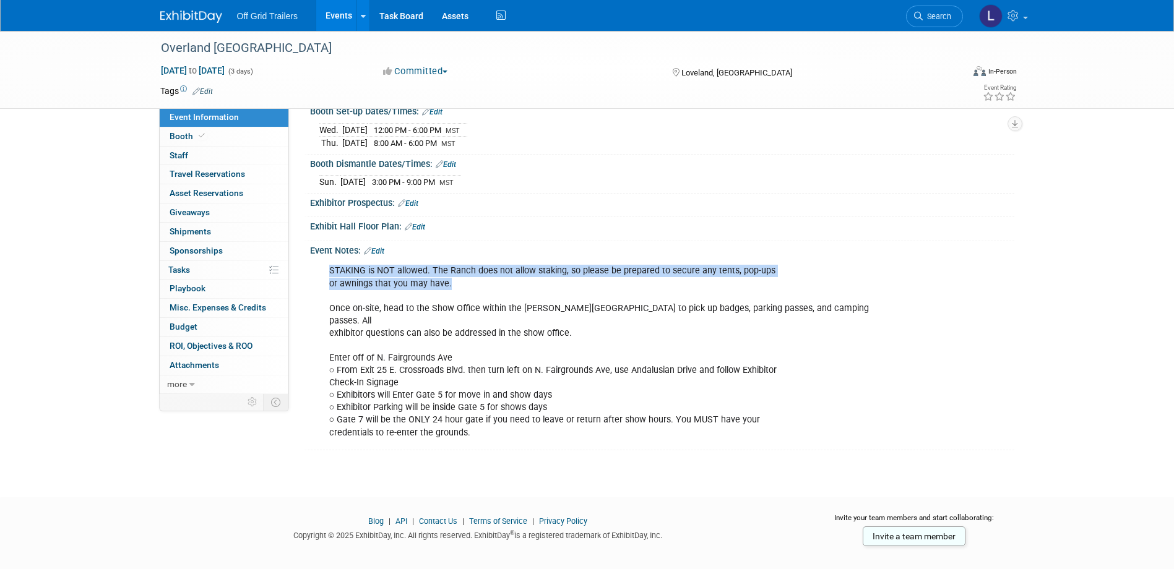
drag, startPoint x: 330, startPoint y: 270, endPoint x: 507, endPoint y: 285, distance: 178.2
click at [507, 285] on div "STAKING is NOT allowed. The Ranch does not allow staking, so please be prepared…" at bounding box center [600, 352] width 558 height 186
drag, startPoint x: 507, startPoint y: 285, endPoint x: 358, endPoint y: 272, distance: 149.6
copy div "STAKING is NOT allowed. The Ranch does not allow staking, so please be prepared…"
click at [382, 247] on link "Edit" at bounding box center [374, 251] width 20 height 9
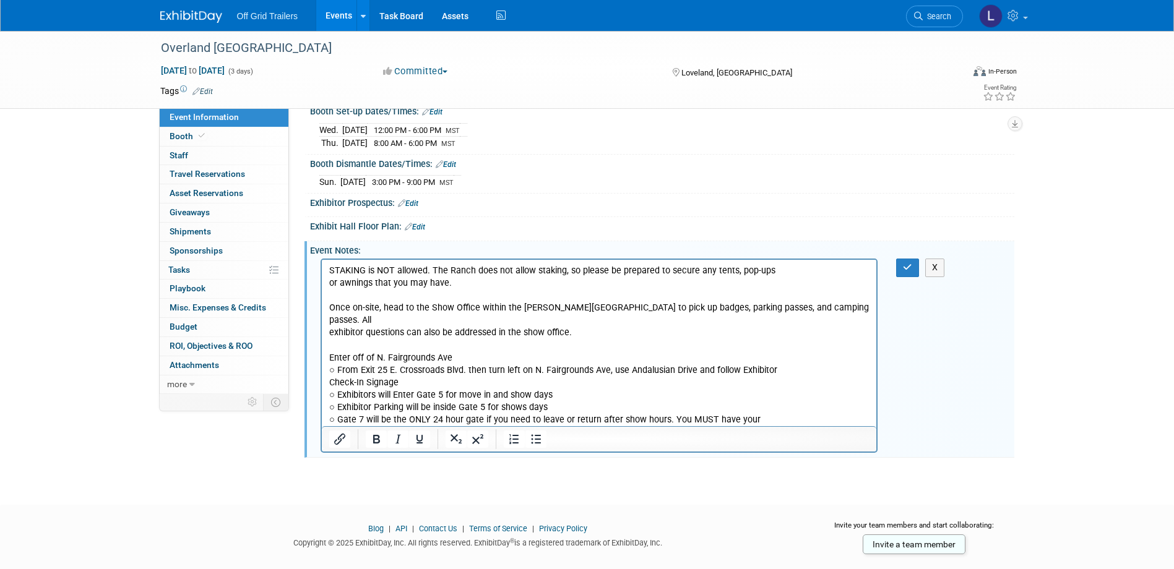
scroll to position [0, 0]
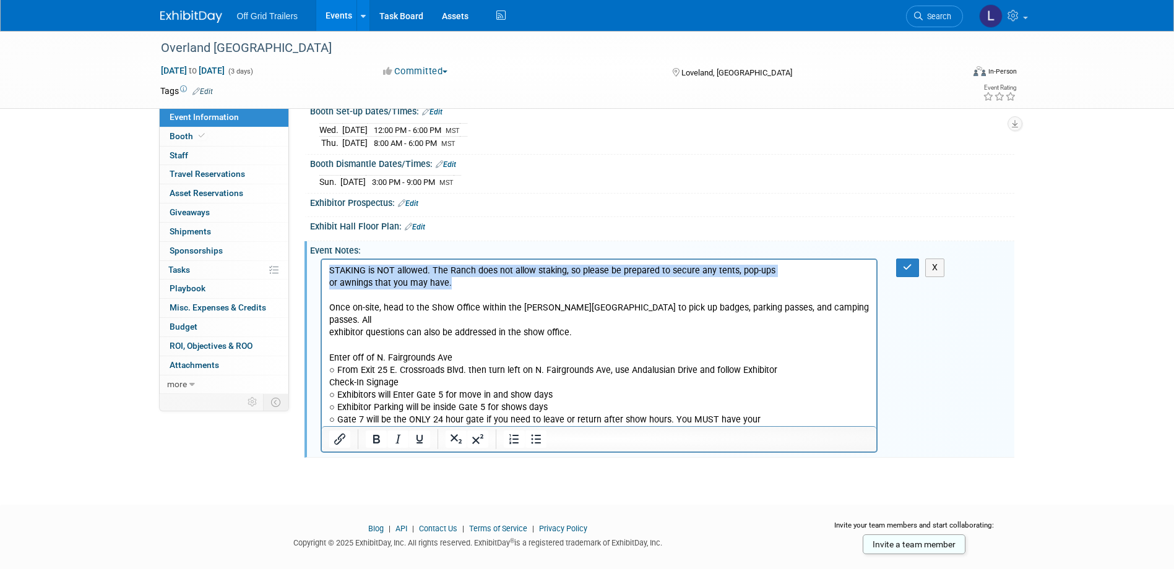
drag, startPoint x: 461, startPoint y: 285, endPoint x: 583, endPoint y: 531, distance: 274.3
click at [321, 273] on html "STAKING is NOT allowed. The Ranch does not allow staking, so please be prepared…" at bounding box center [598, 349] width 555 height 179
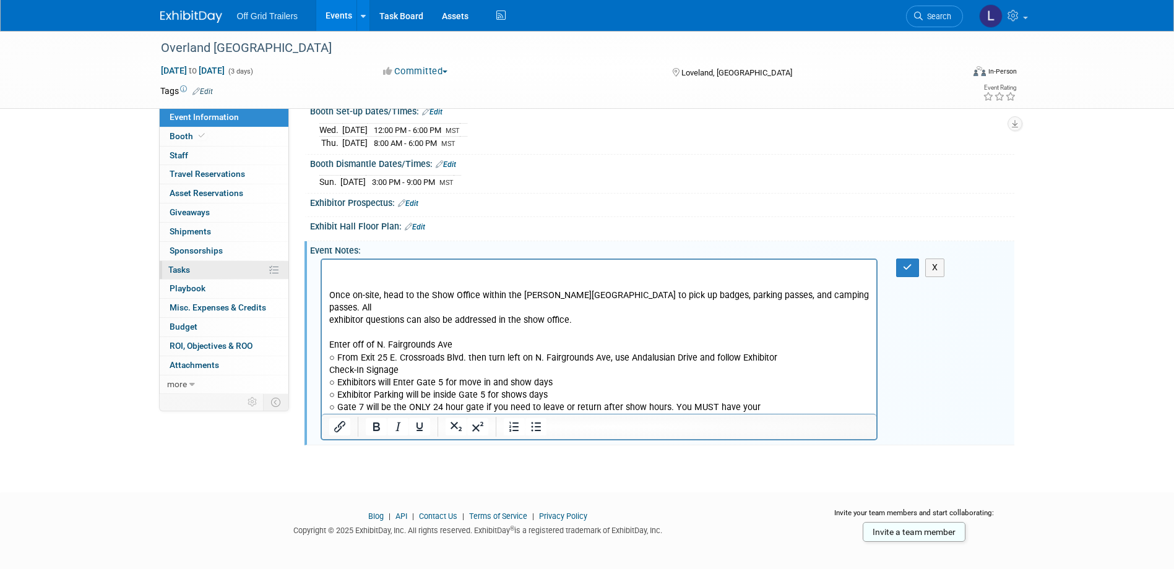
scroll to position [192, 0]
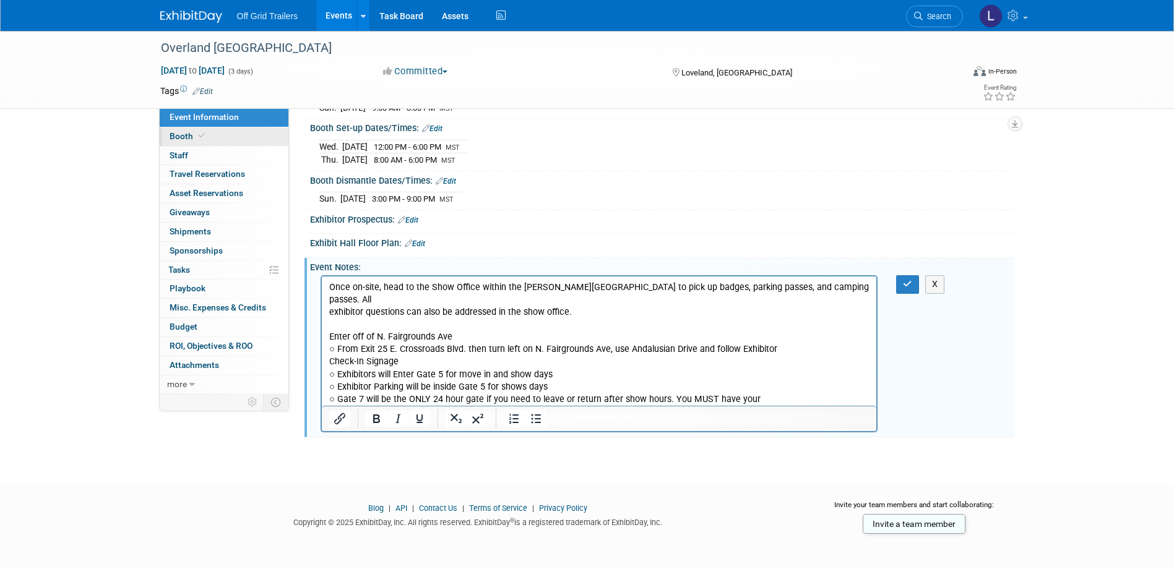
click at [191, 138] on span "Booth" at bounding box center [189, 136] width 38 height 10
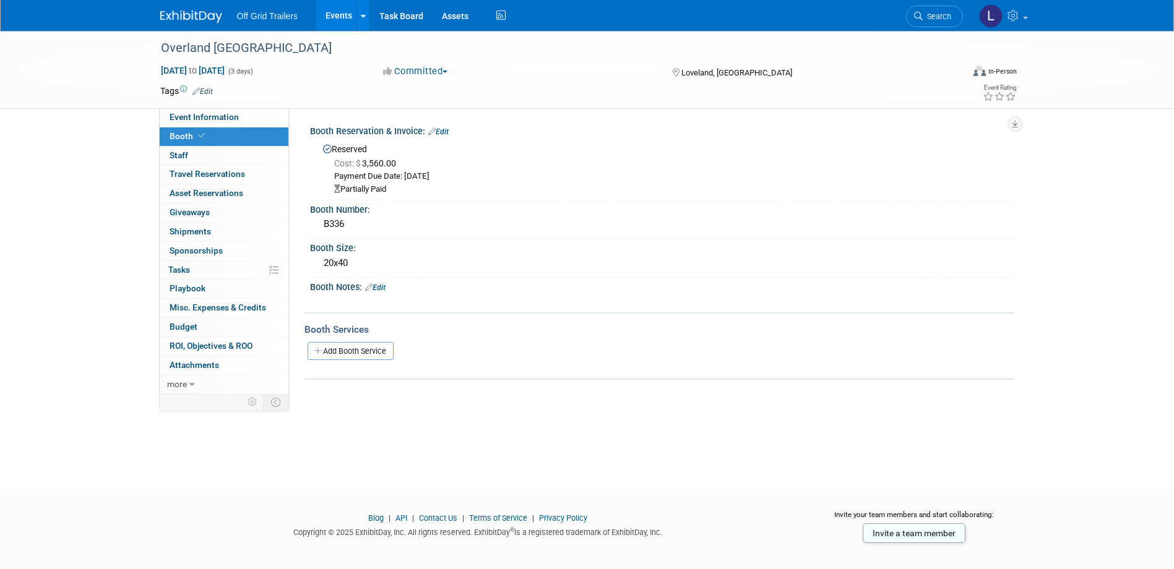
click at [381, 290] on link "Edit" at bounding box center [375, 287] width 20 height 9
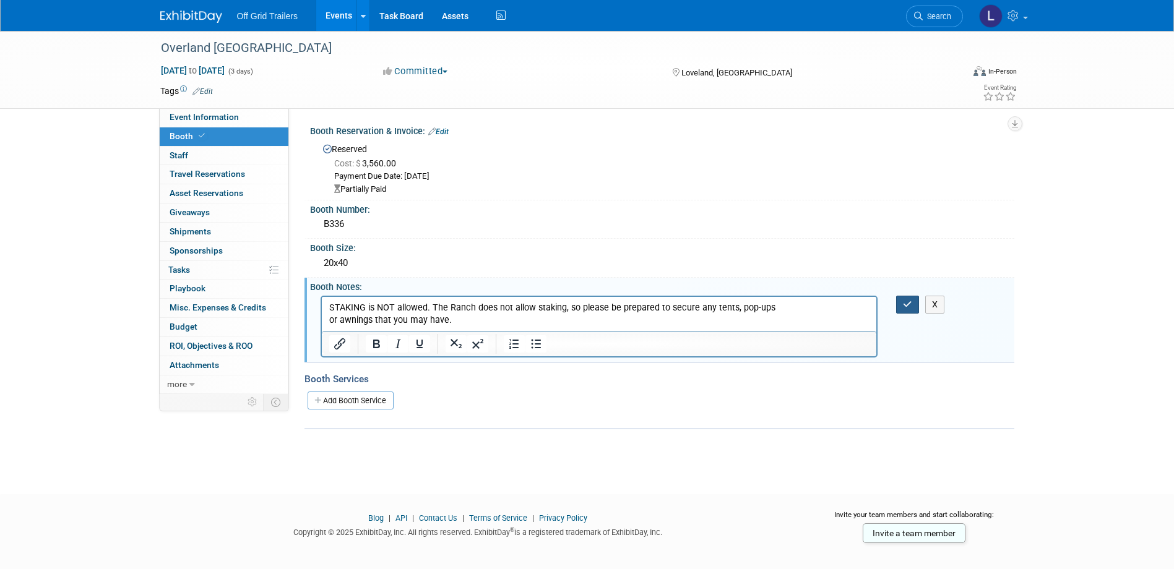
click at [905, 300] on icon "button" at bounding box center [907, 304] width 9 height 9
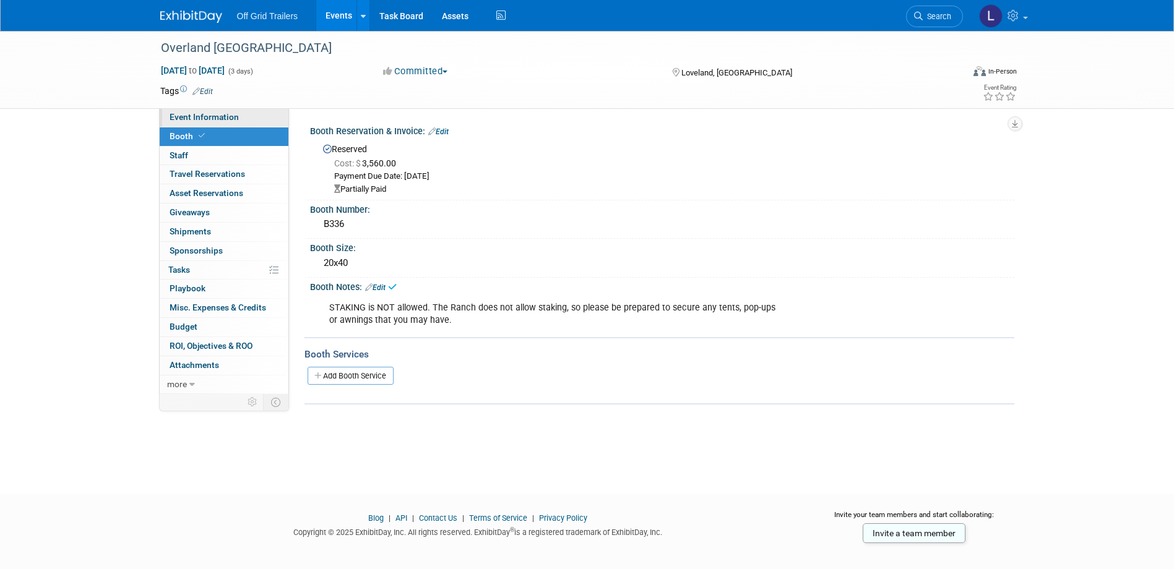
click at [236, 119] on span "Event Information" at bounding box center [204, 117] width 69 height 10
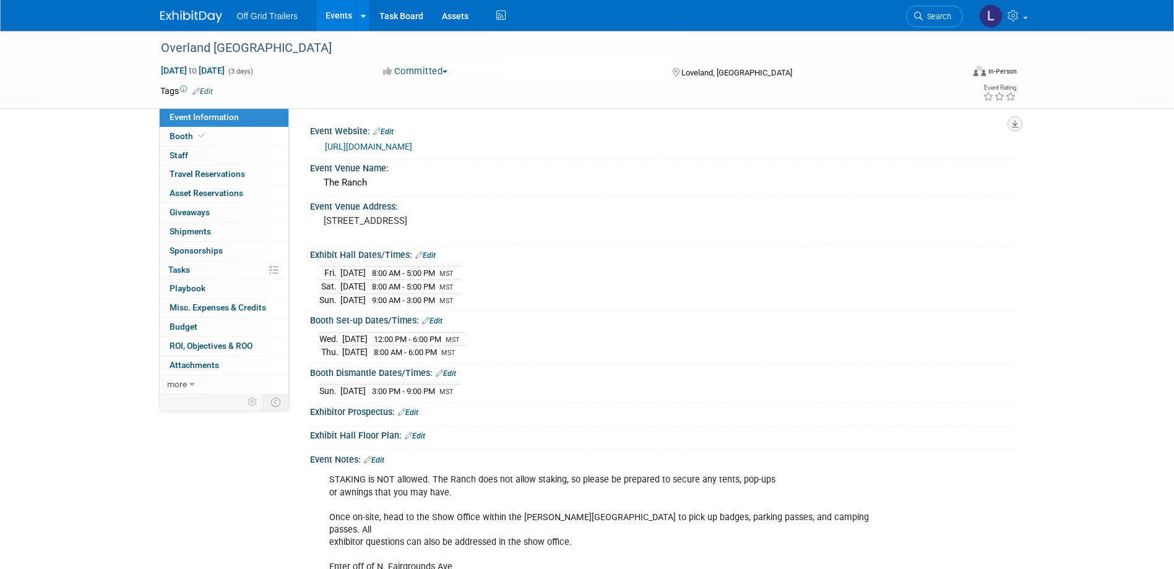
click at [1014, 124] on icon "button" at bounding box center [1015, 124] width 6 height 8
click at [925, 163] on link "Export tab to PDF" at bounding box center [960, 159] width 104 height 17
click at [184, 136] on span "Booth" at bounding box center [189, 136] width 38 height 10
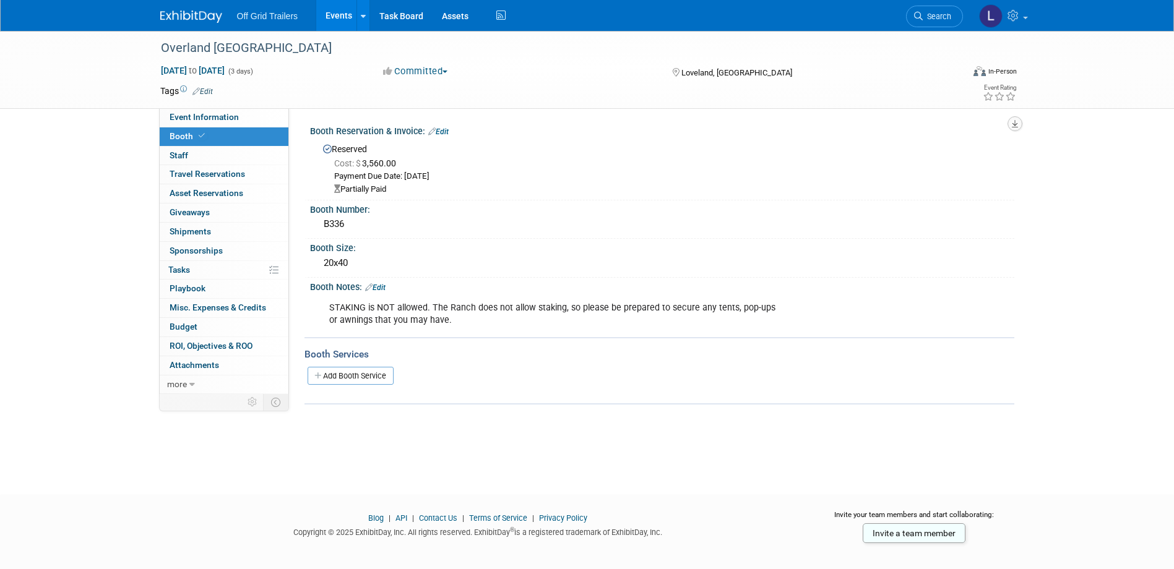
click at [1017, 124] on icon "button" at bounding box center [1015, 124] width 6 height 8
click at [954, 158] on link "Export tab to PDF" at bounding box center [960, 159] width 104 height 17
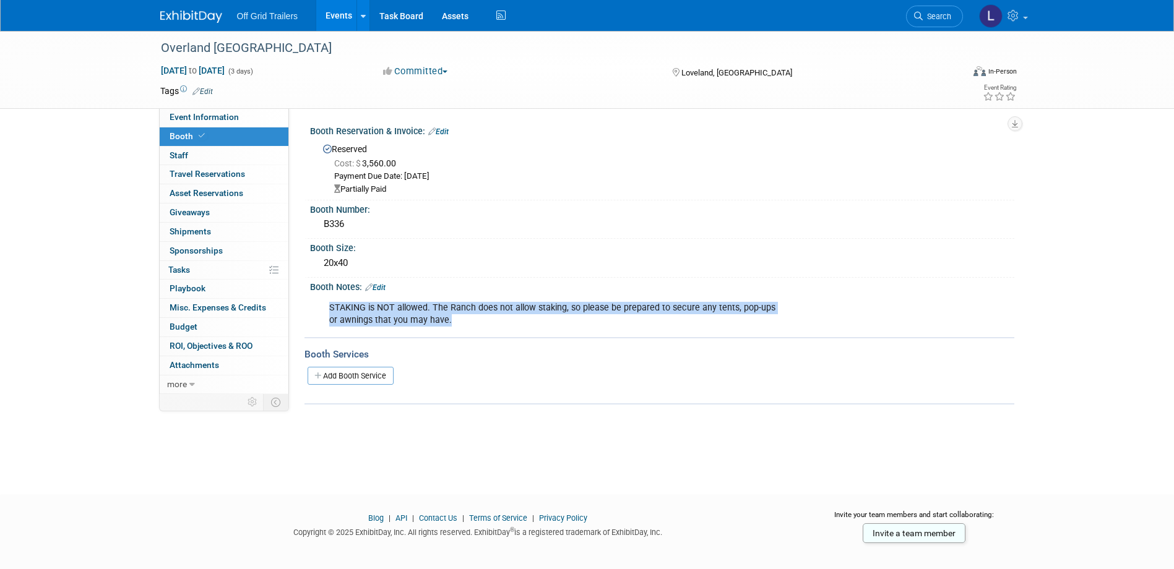
drag, startPoint x: 330, startPoint y: 309, endPoint x: 473, endPoint y: 321, distance: 143.4
click at [473, 321] on div "STAKING is NOT allowed. The Ranch does not allow staking, so please be prepared…" at bounding box center [600, 314] width 558 height 37
copy div "STAKING is NOT allowed. The Ranch does not allow staking, so please be prepared…"
